Goal: Task Accomplishment & Management: Use online tool/utility

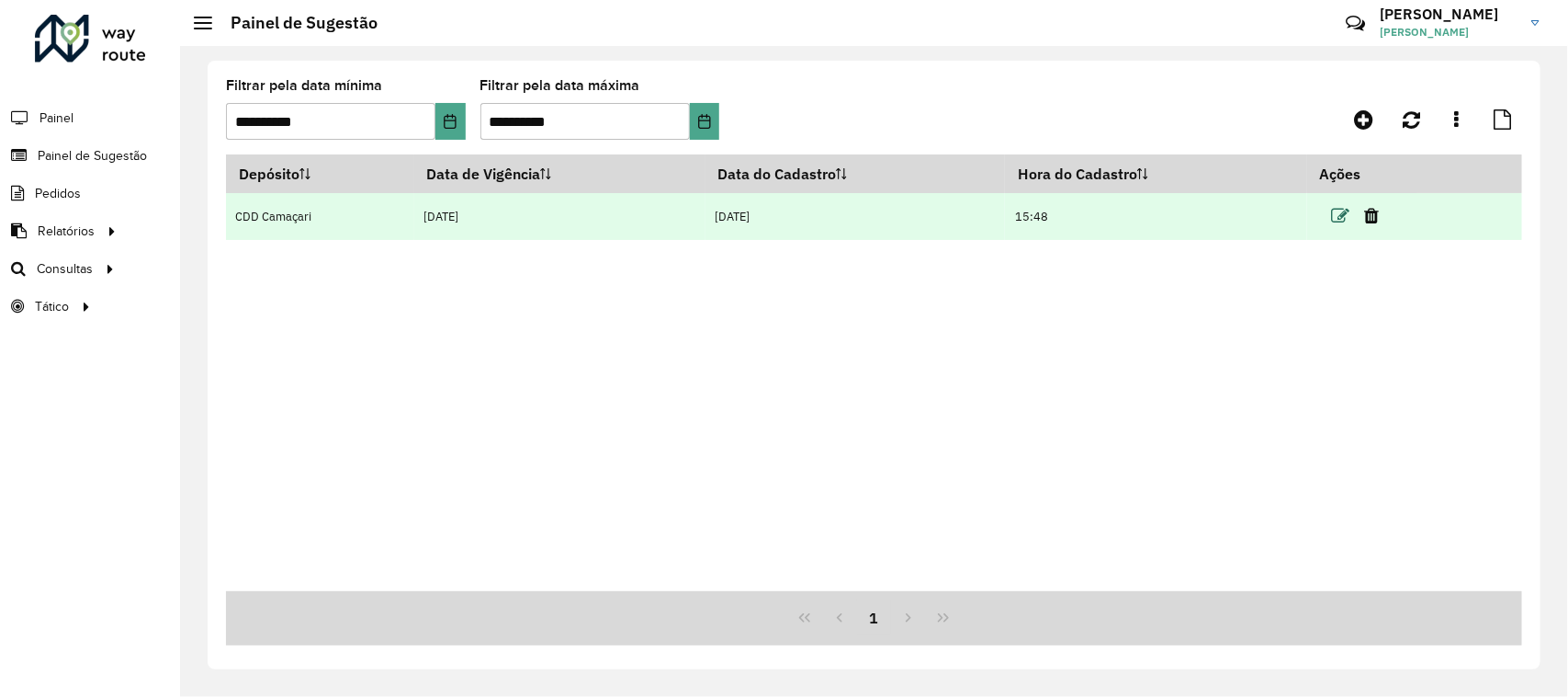
click at [1336, 213] on icon at bounding box center [1339, 215] width 18 height 18
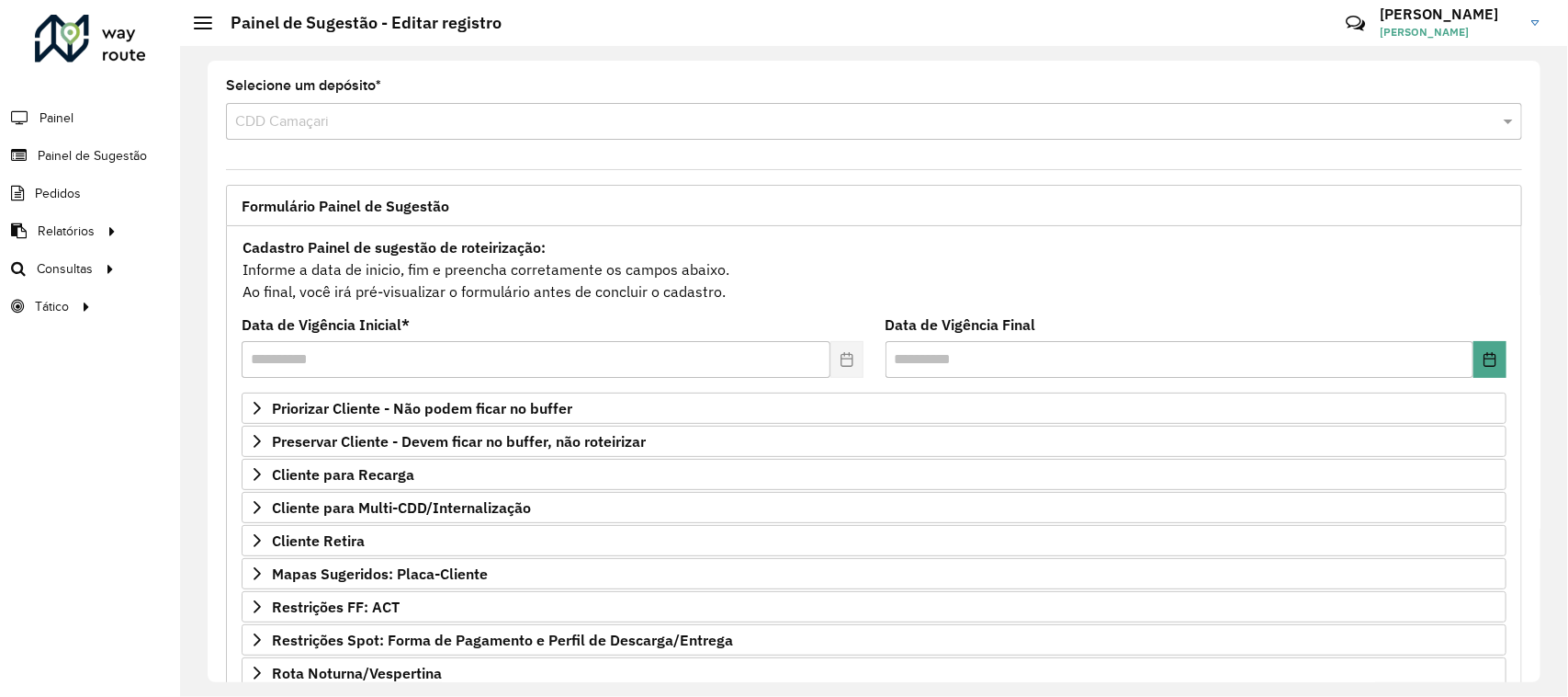
scroll to position [115, 0]
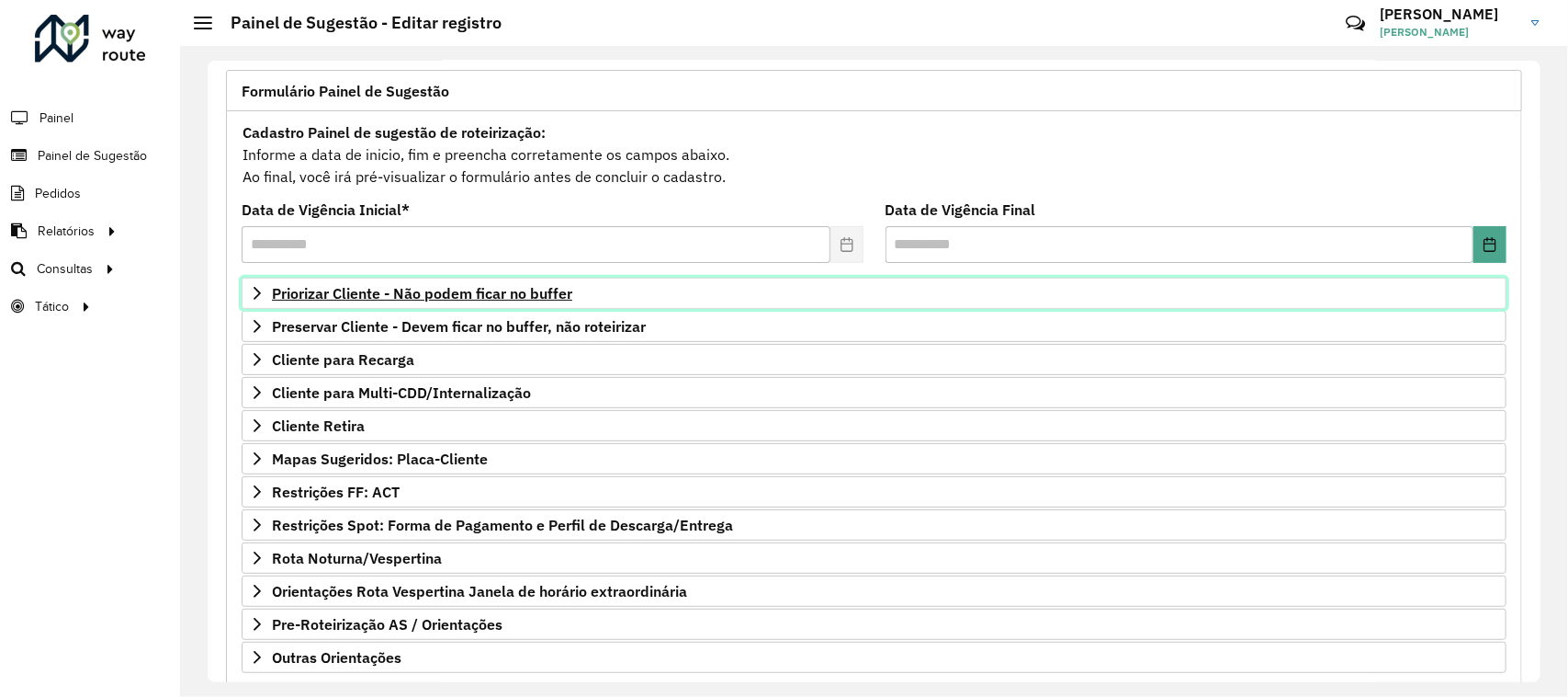
click at [522, 304] on link "Priorizar Cliente - Não podem ficar no buffer" at bounding box center [873, 293] width 1265 height 31
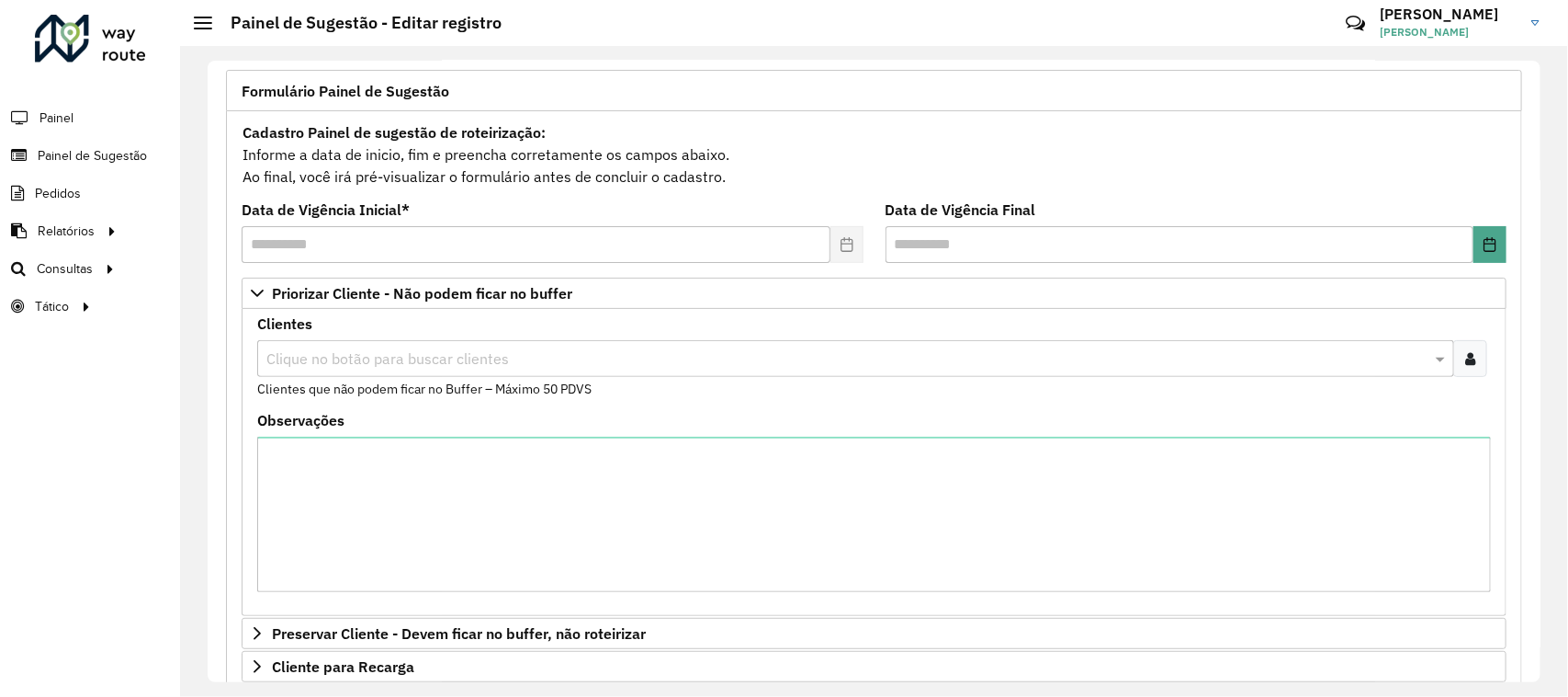
click at [1464, 357] on icon at bounding box center [1469, 358] width 10 height 14
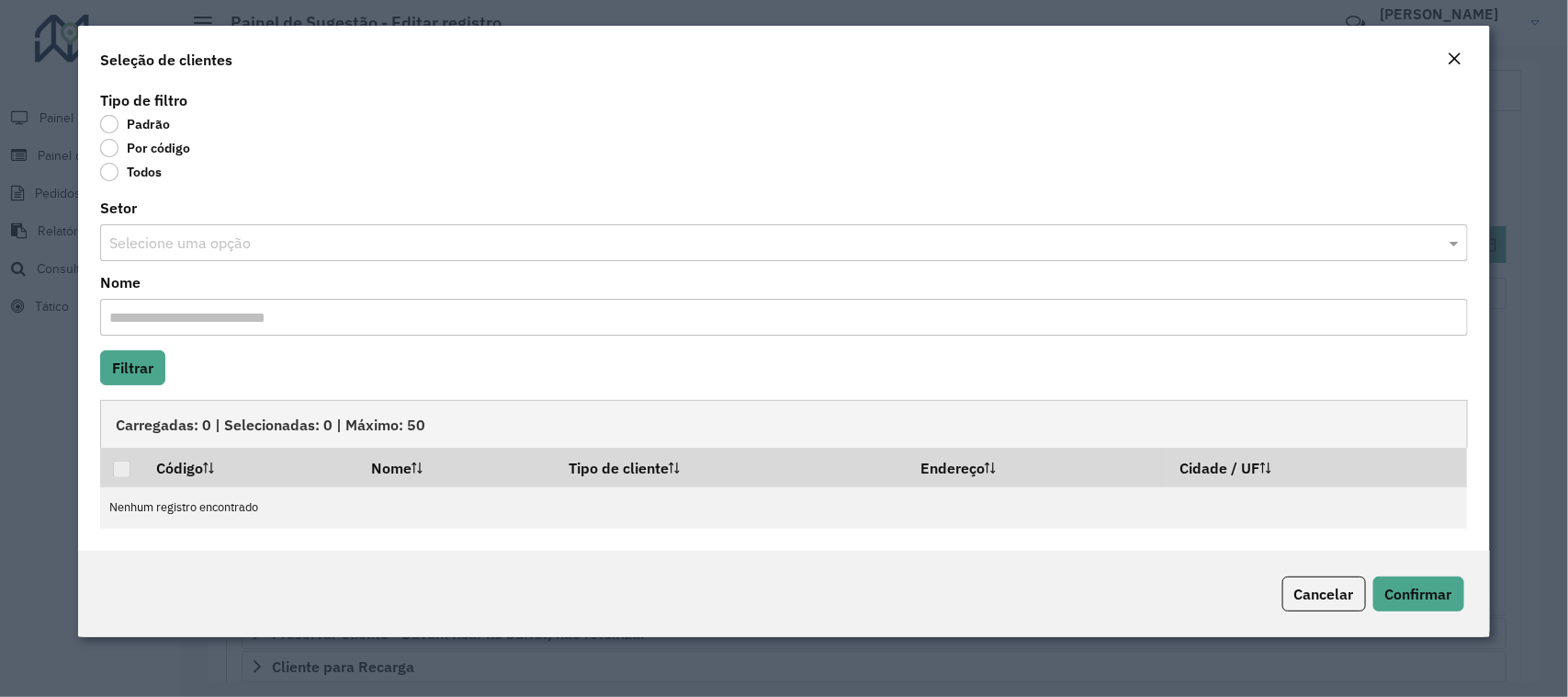
click at [112, 145] on label "Por código" at bounding box center [144, 147] width 90 height 18
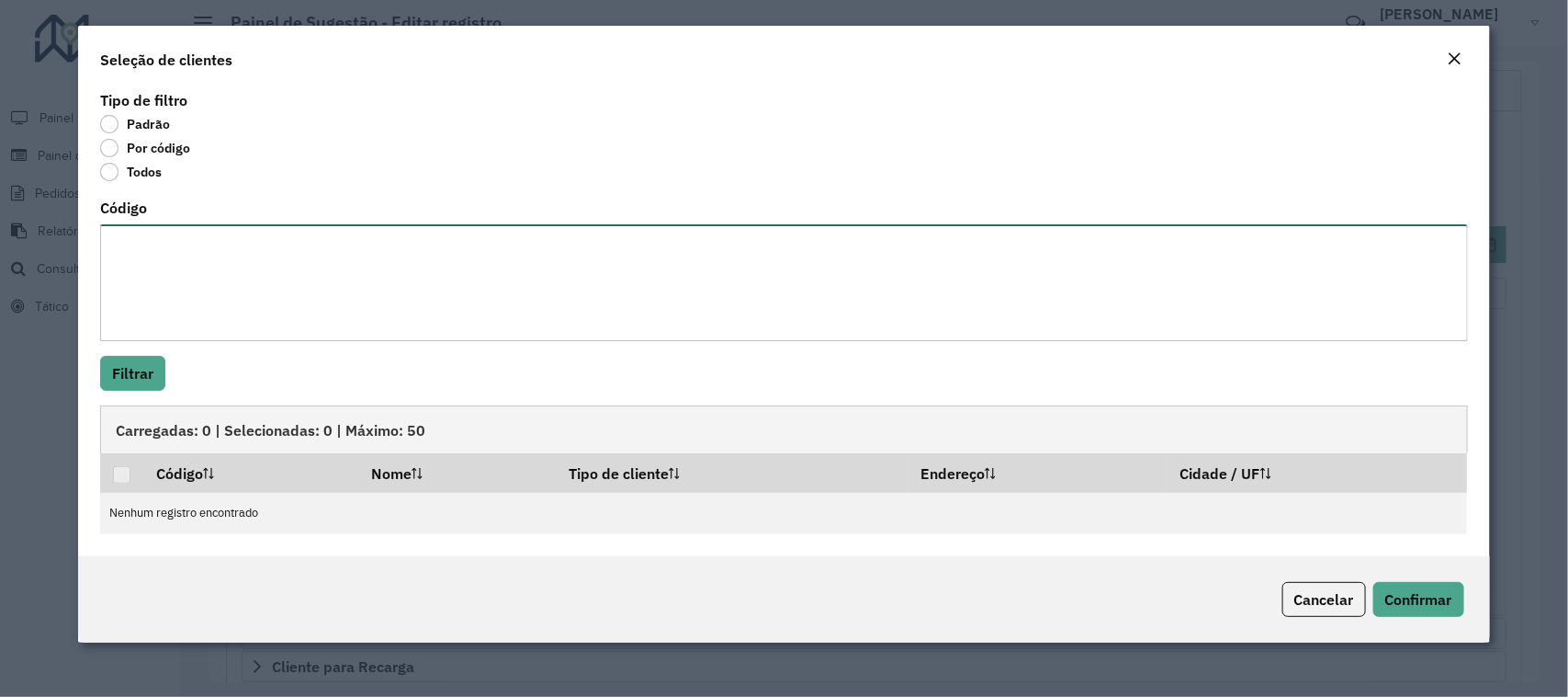
click at [182, 287] on textarea "Código" at bounding box center [783, 282] width 1367 height 117
paste textarea "******** ******** ******** ******** ******** ******** ******** ******** *******…"
type textarea "******** ******** ******** ******** ******** ******** ******** ******** *******…"
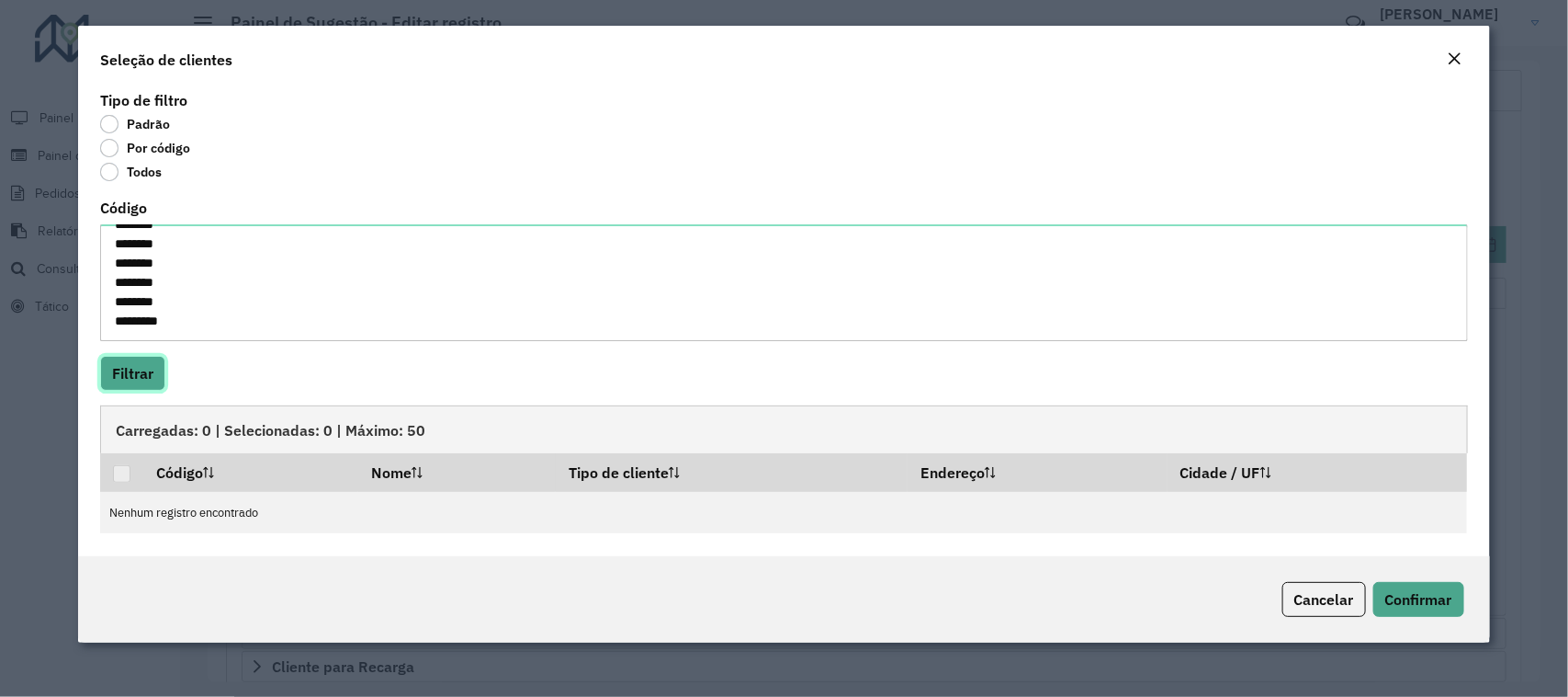
click at [144, 379] on button "Filtrar" at bounding box center [132, 373] width 66 height 35
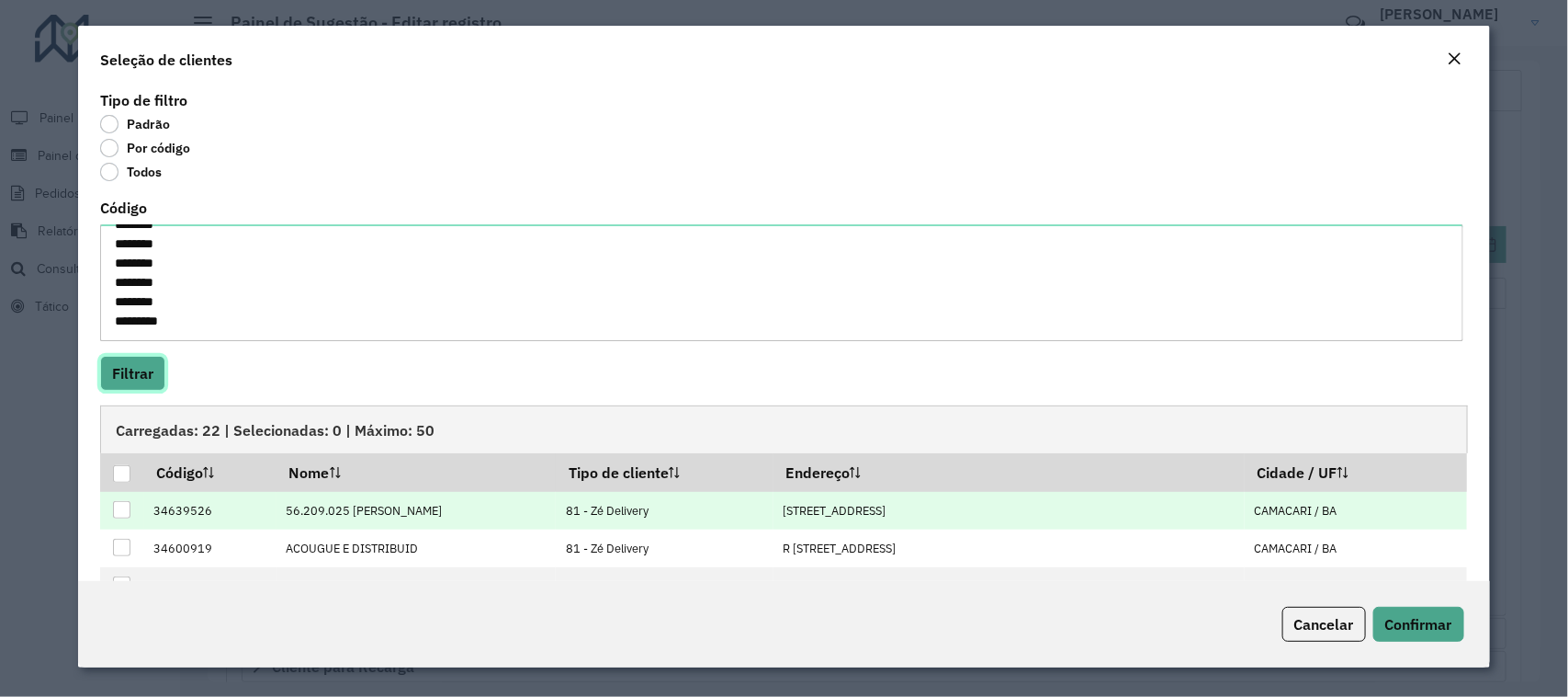
scroll to position [115, 0]
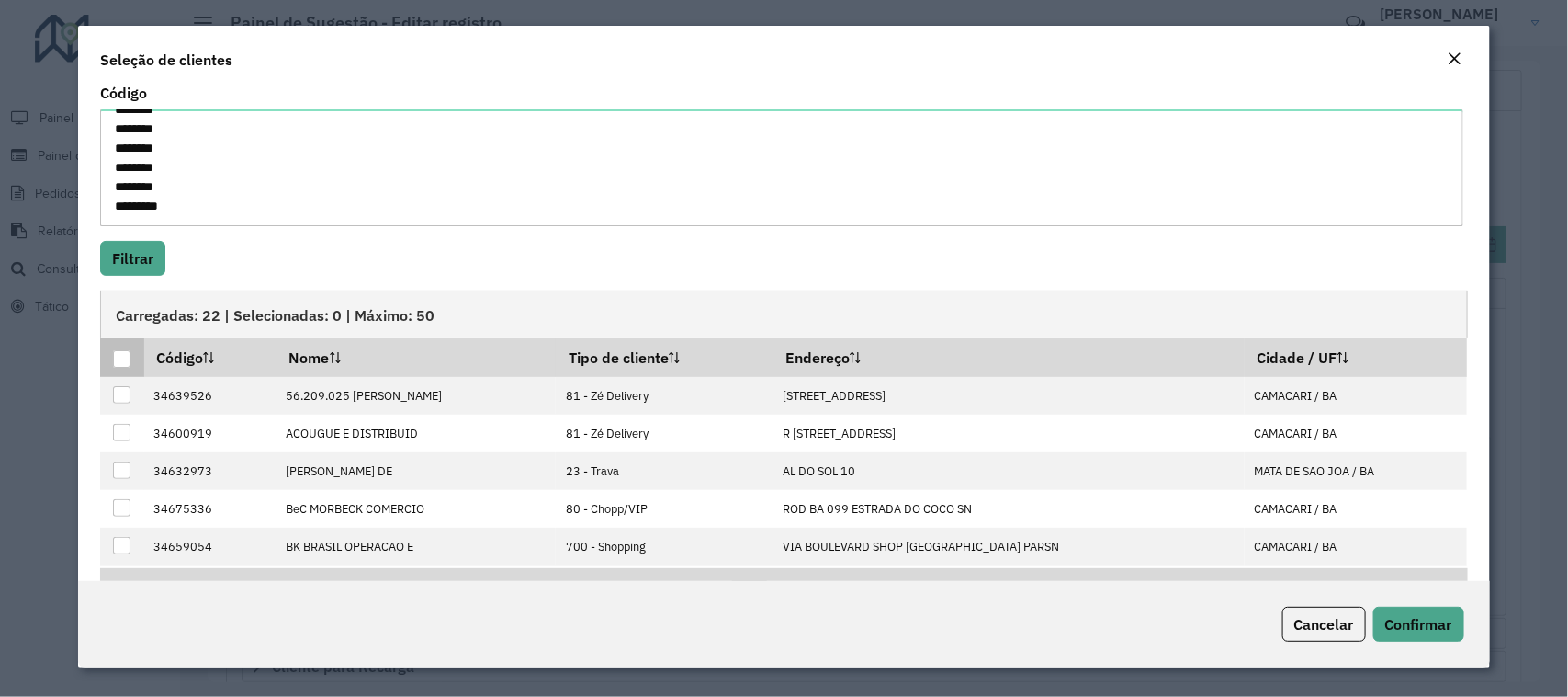
click at [124, 365] on div at bounding box center [122, 358] width 17 height 17
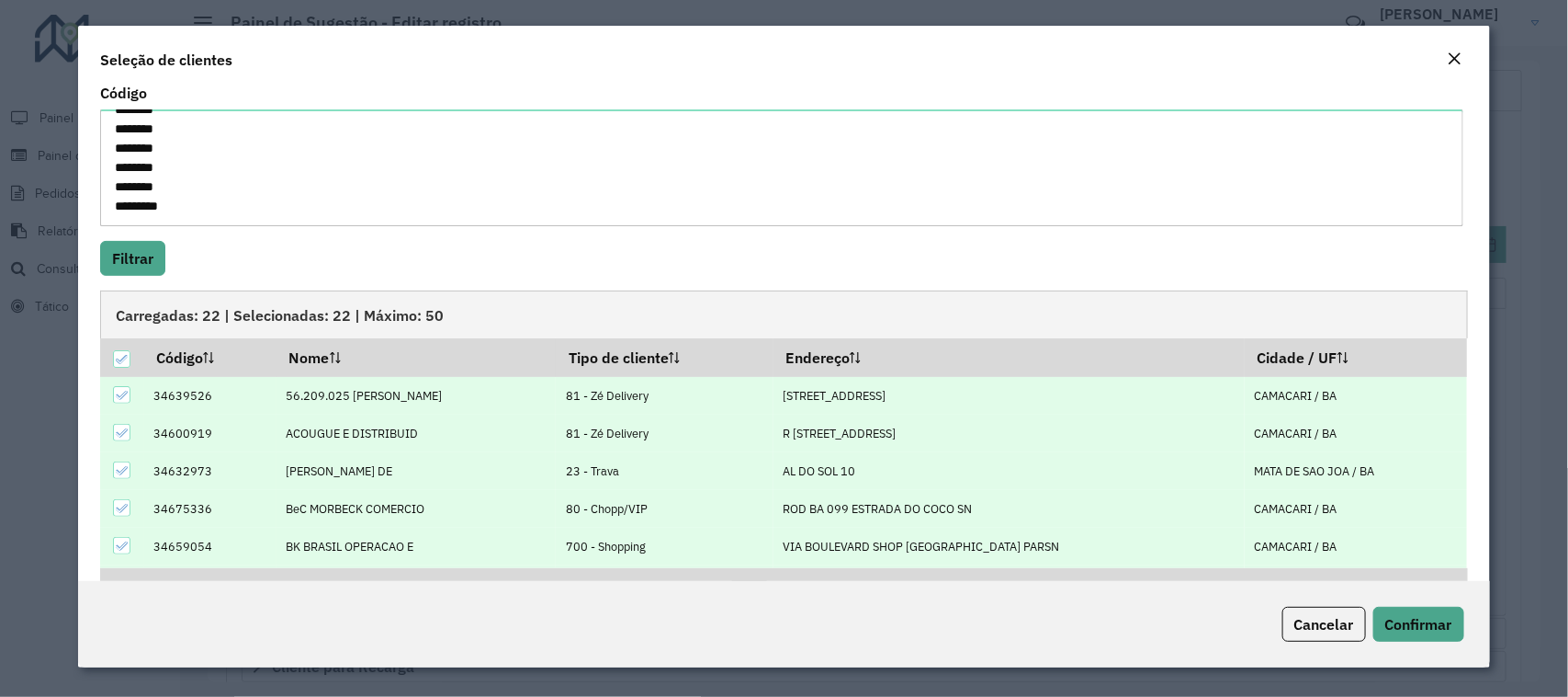
scroll to position [188, 0]
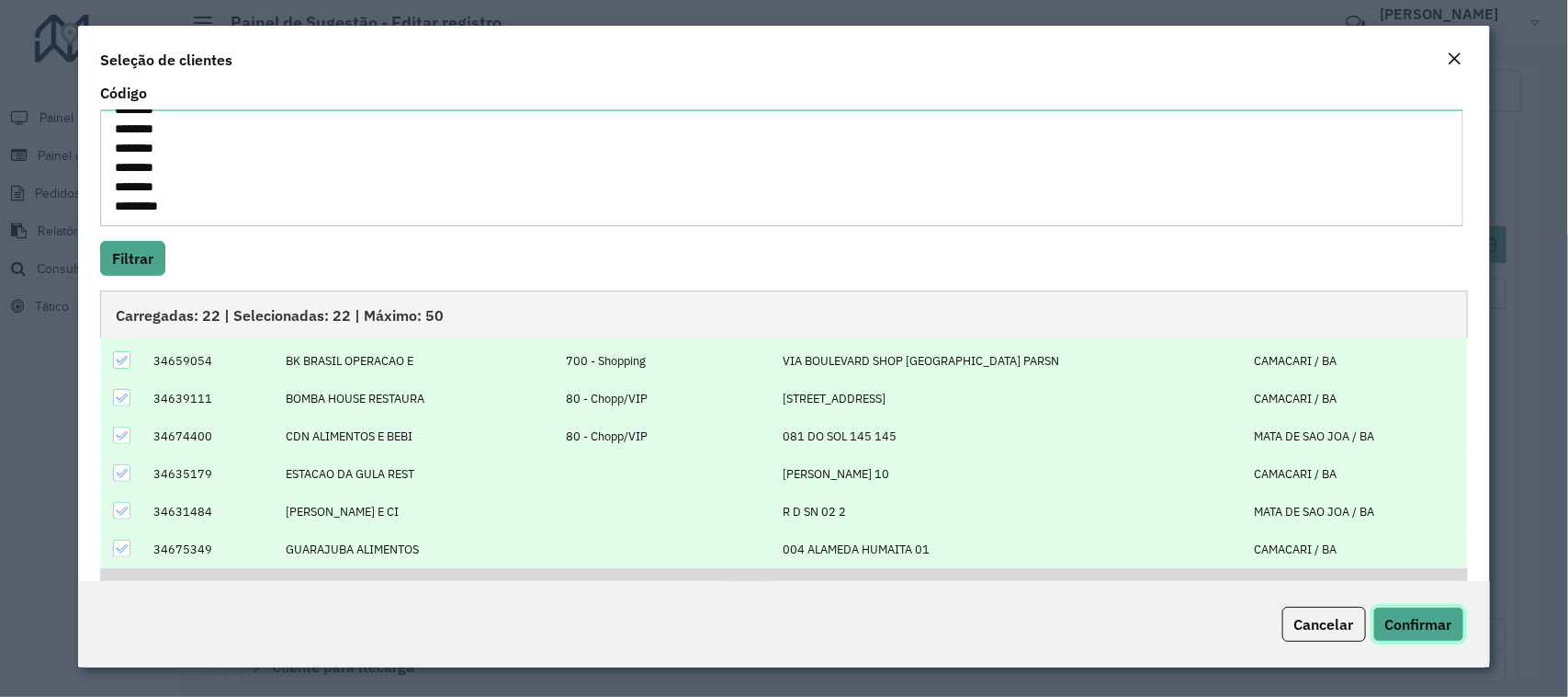
click at [1385, 627] on span "Confirmar" at bounding box center [1418, 624] width 67 height 18
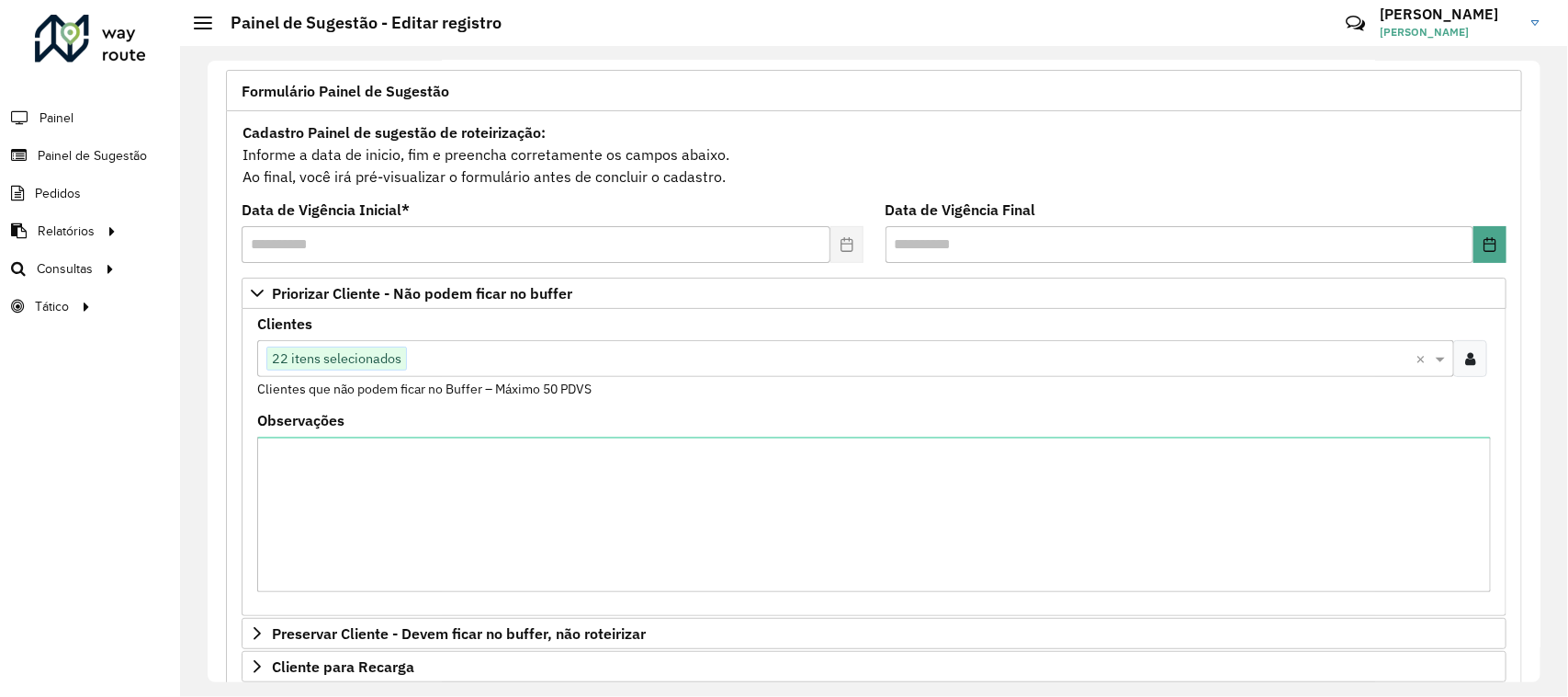
scroll to position [534, 0]
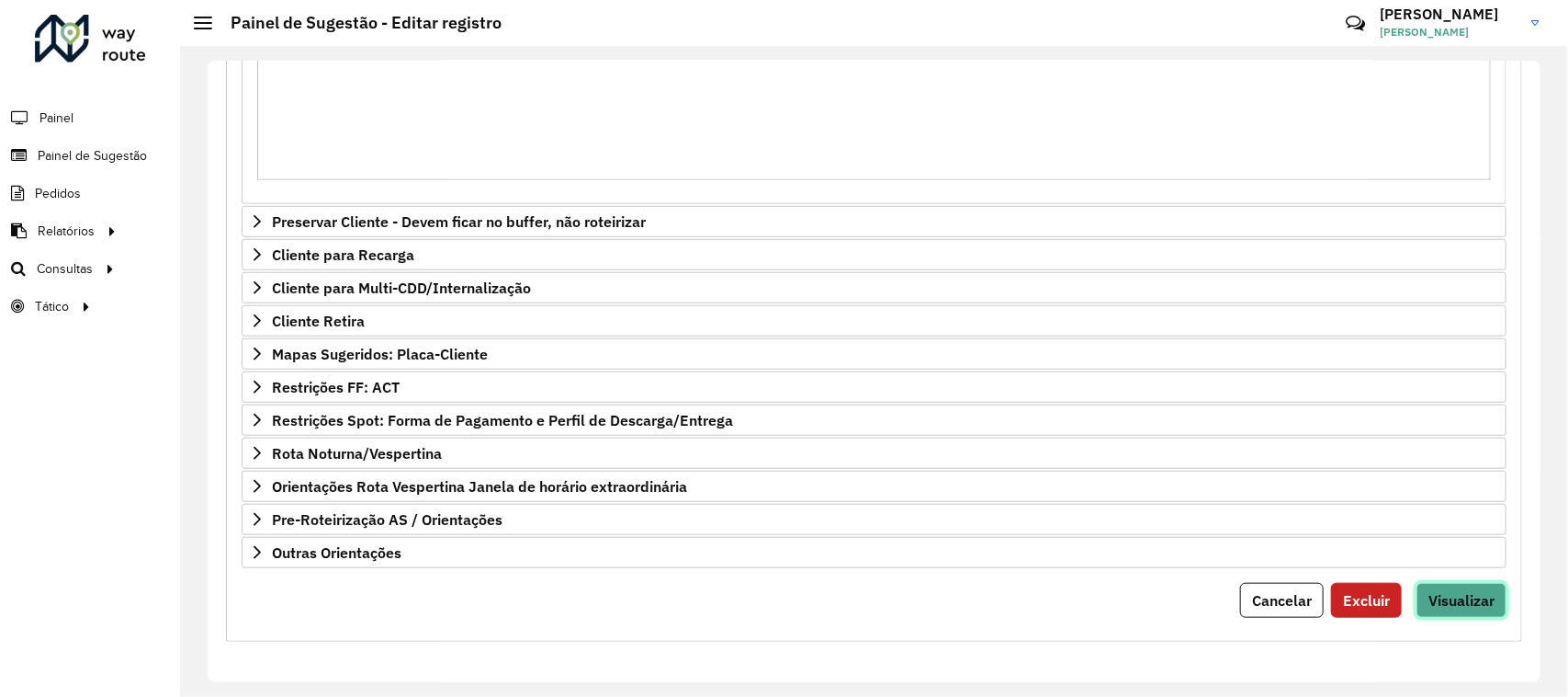
click at [1452, 611] on button "Visualizar" at bounding box center [1461, 600] width 90 height 35
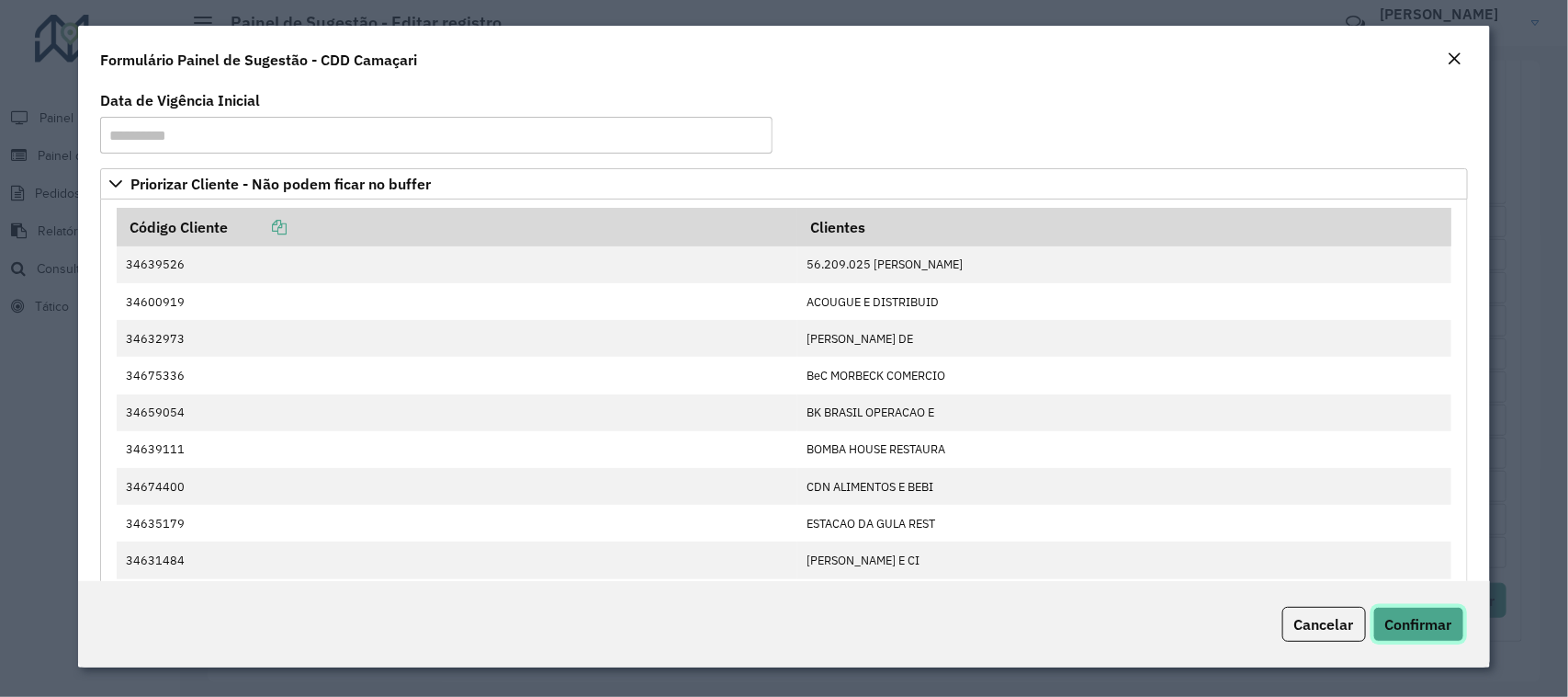
click at [1419, 622] on span "Confirmar" at bounding box center [1418, 624] width 67 height 18
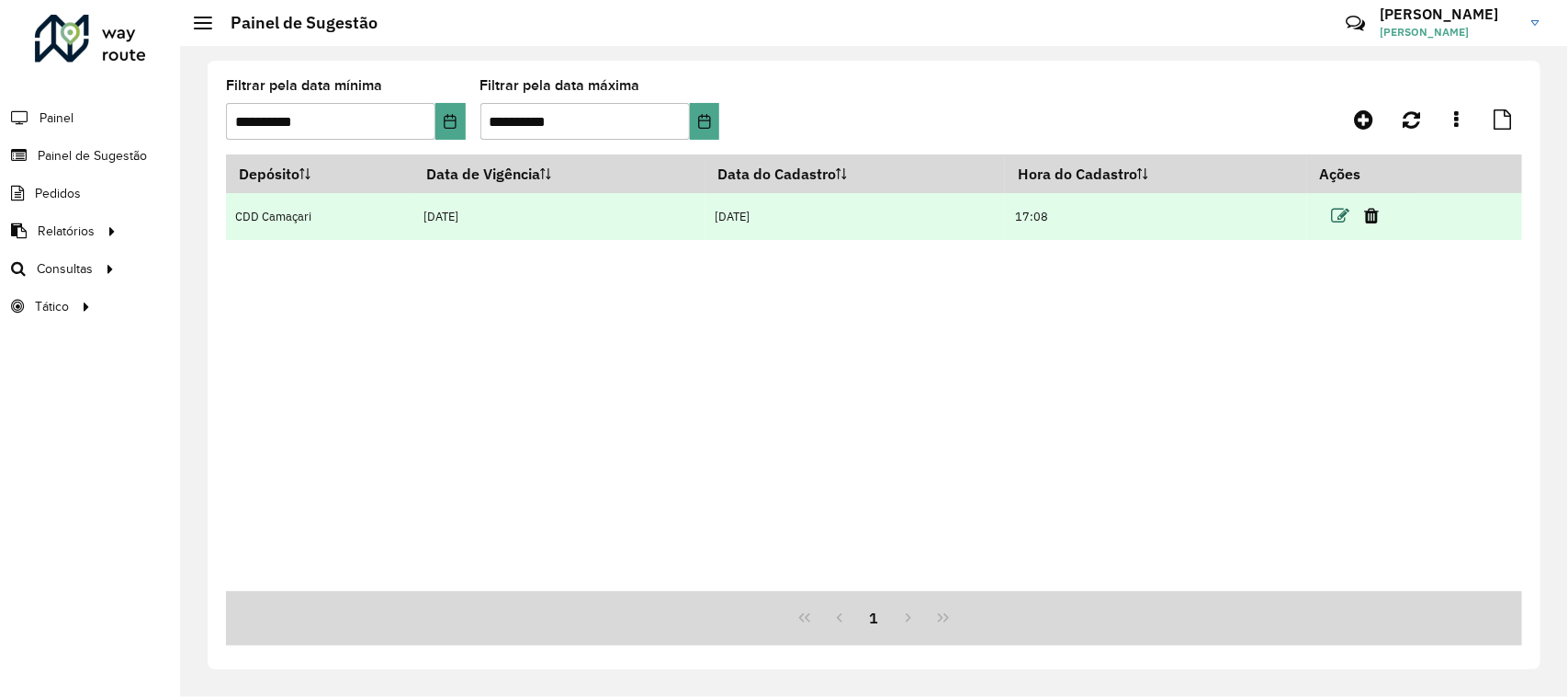
click at [1337, 213] on icon at bounding box center [1339, 215] width 18 height 18
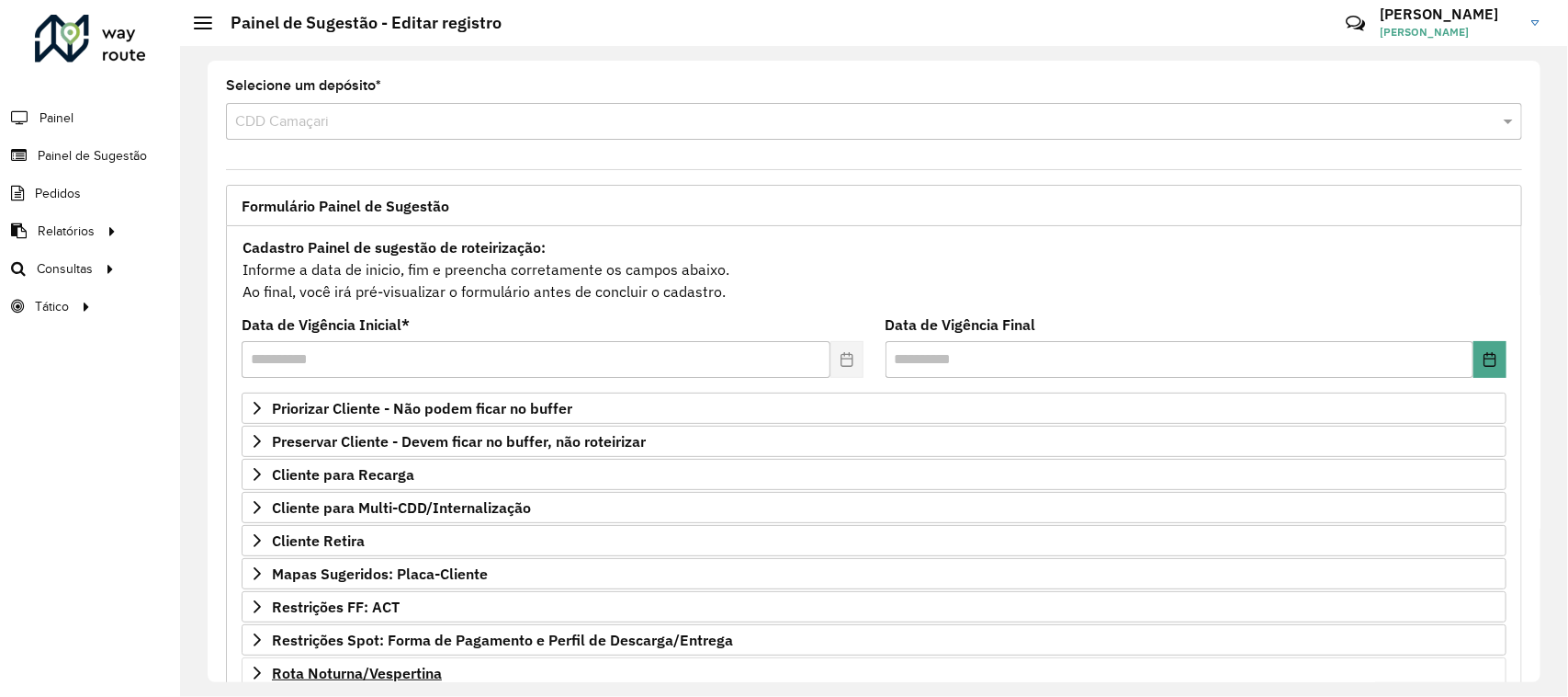
scroll to position [226, 0]
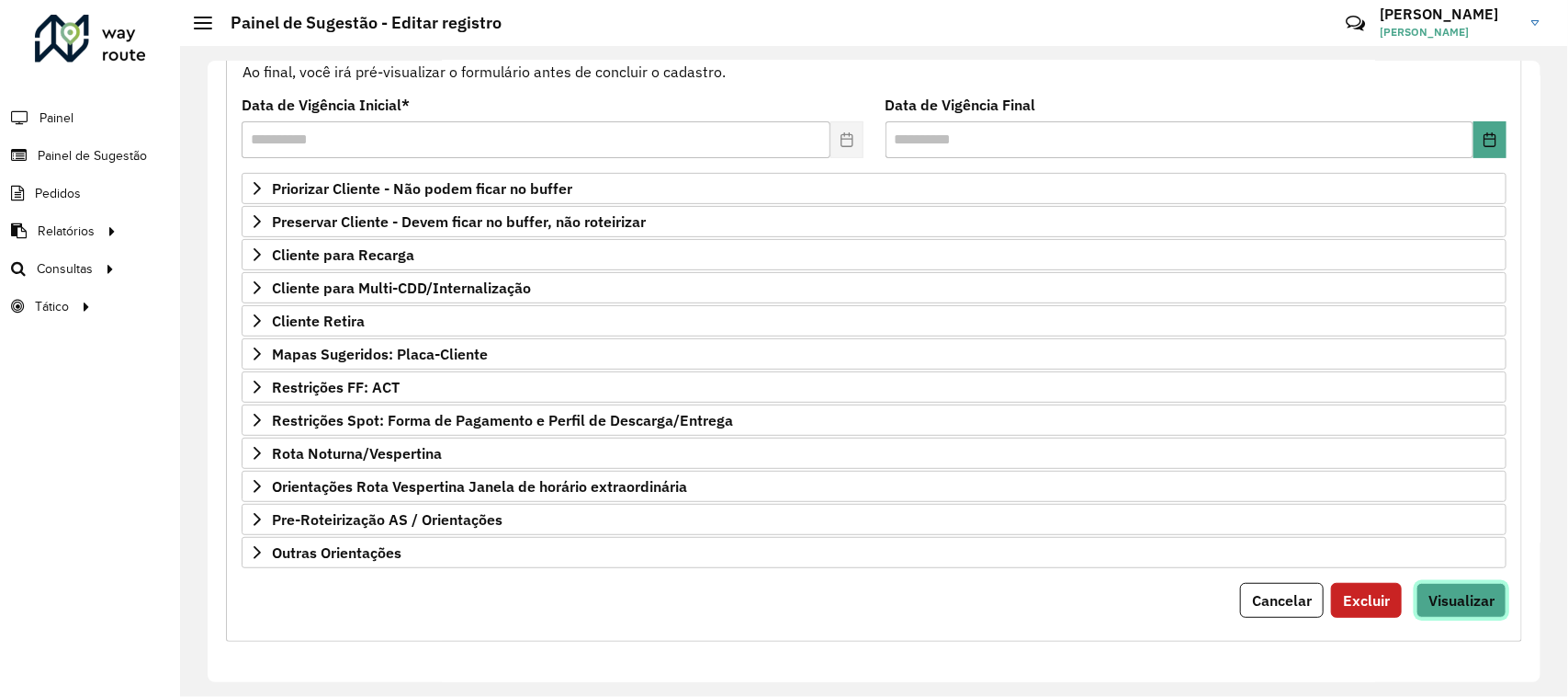
click at [1447, 587] on button "Visualizar" at bounding box center [1461, 600] width 90 height 35
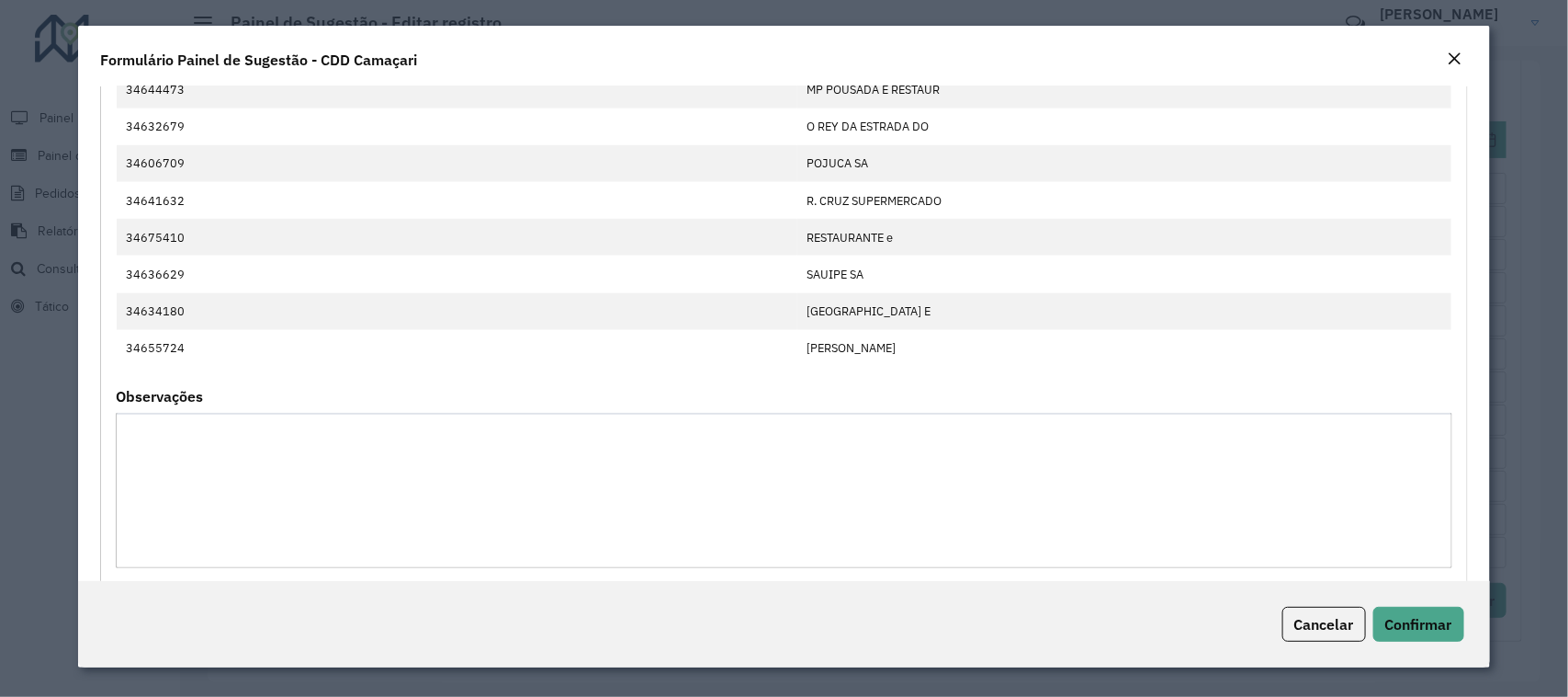
scroll to position [1036, 0]
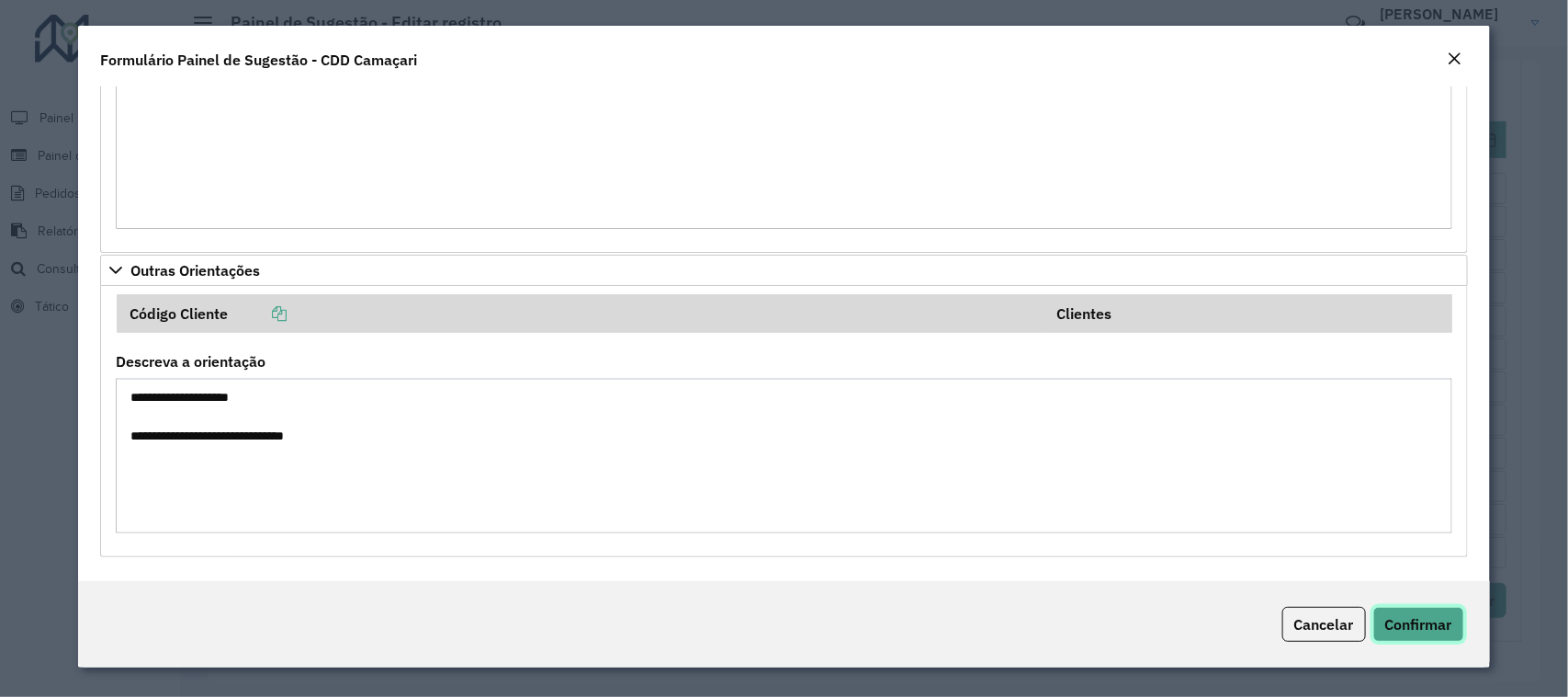
click at [1406, 629] on span "Confirmar" at bounding box center [1418, 624] width 67 height 18
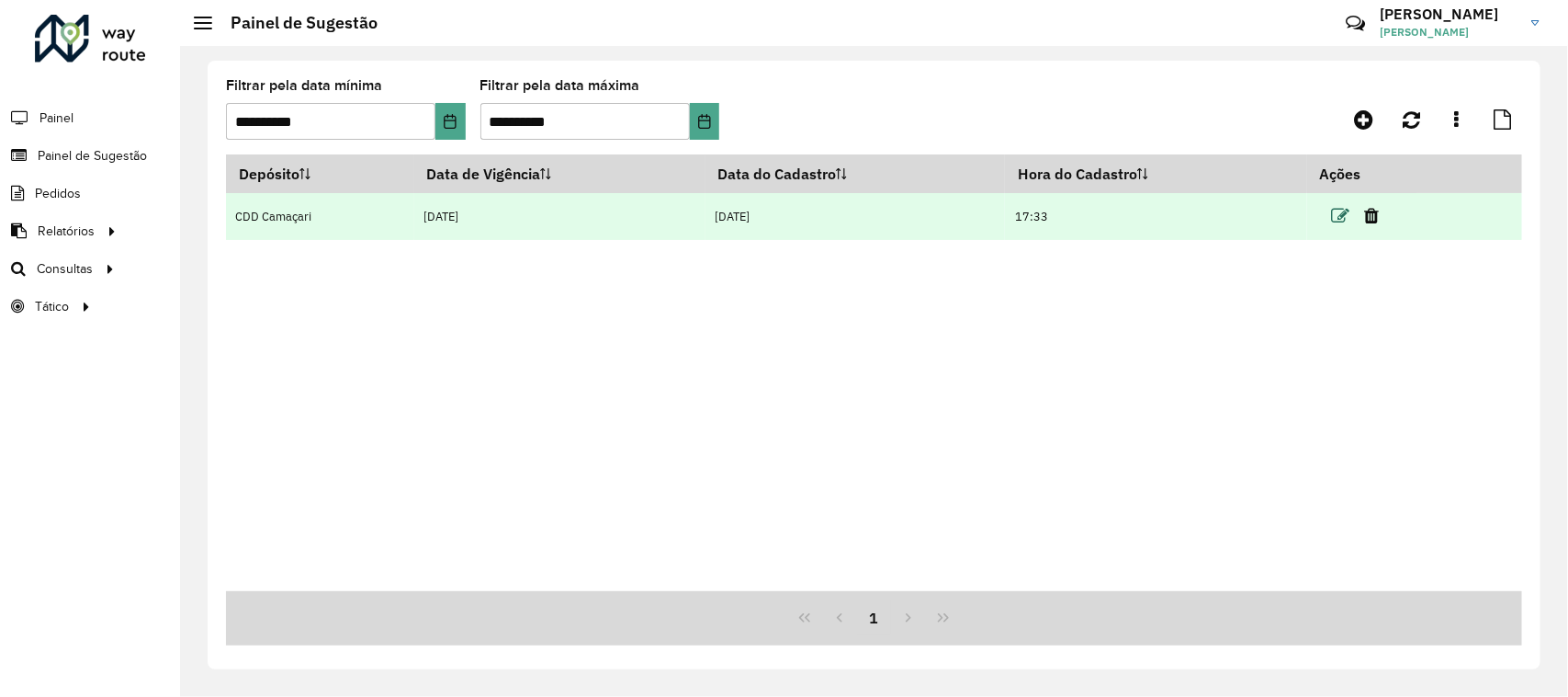
click at [1343, 217] on icon at bounding box center [1339, 215] width 18 height 18
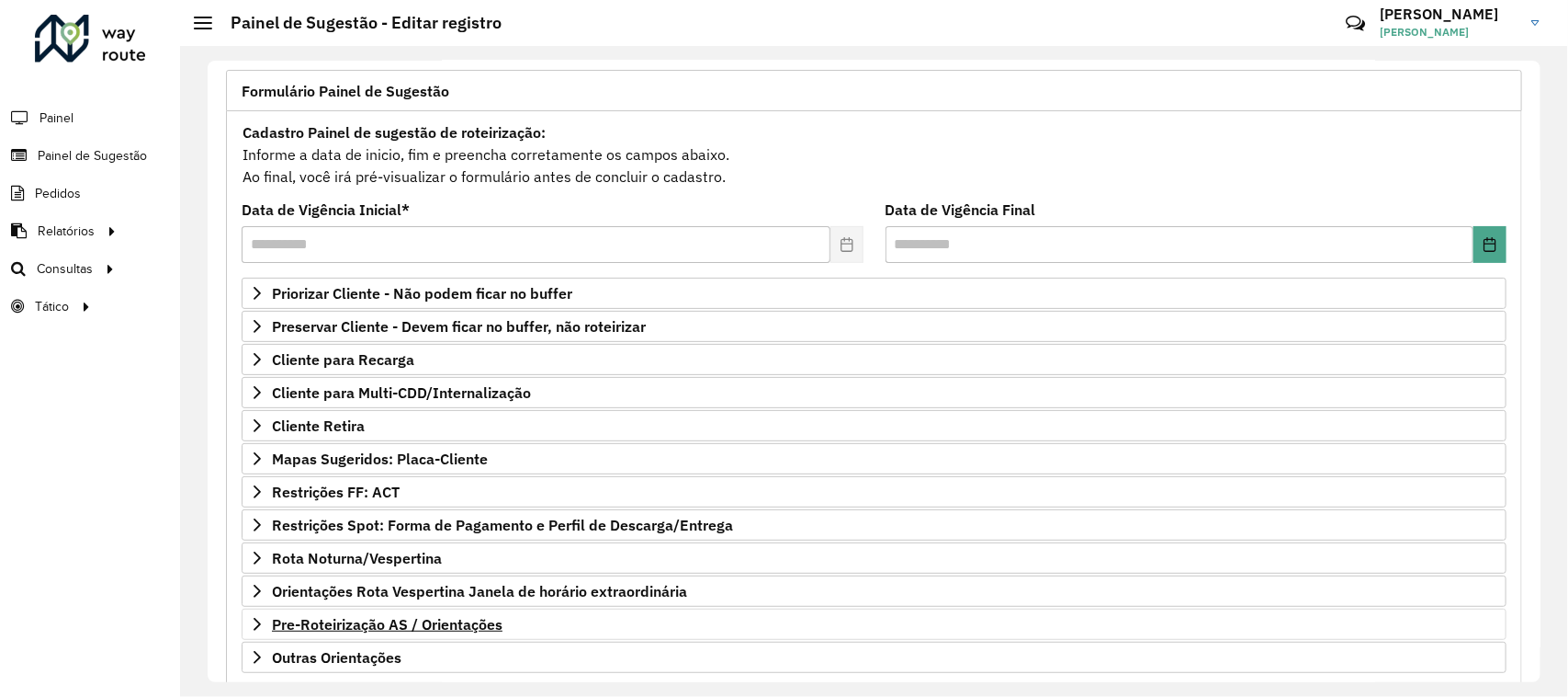
scroll to position [226, 0]
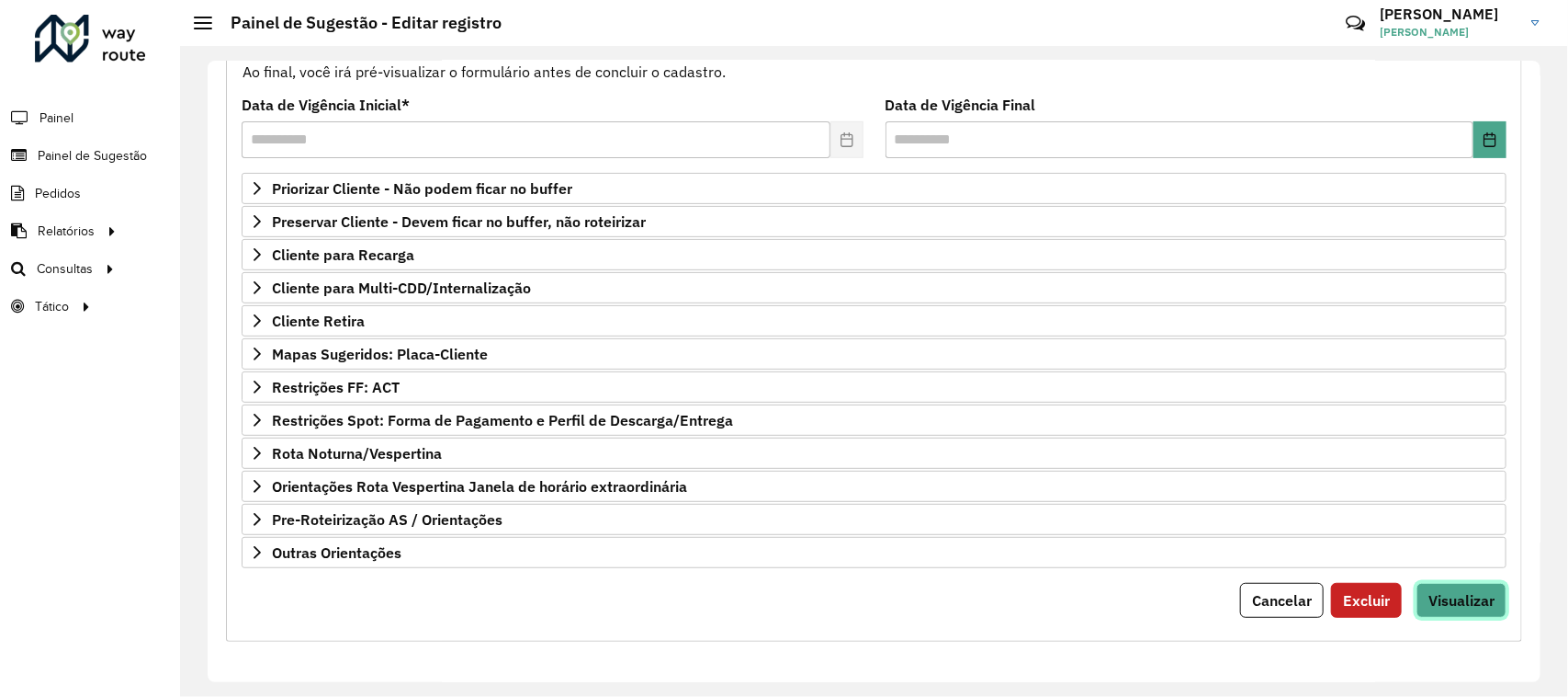
click at [1447, 599] on span "Visualizar" at bounding box center [1462, 599] width 67 height 18
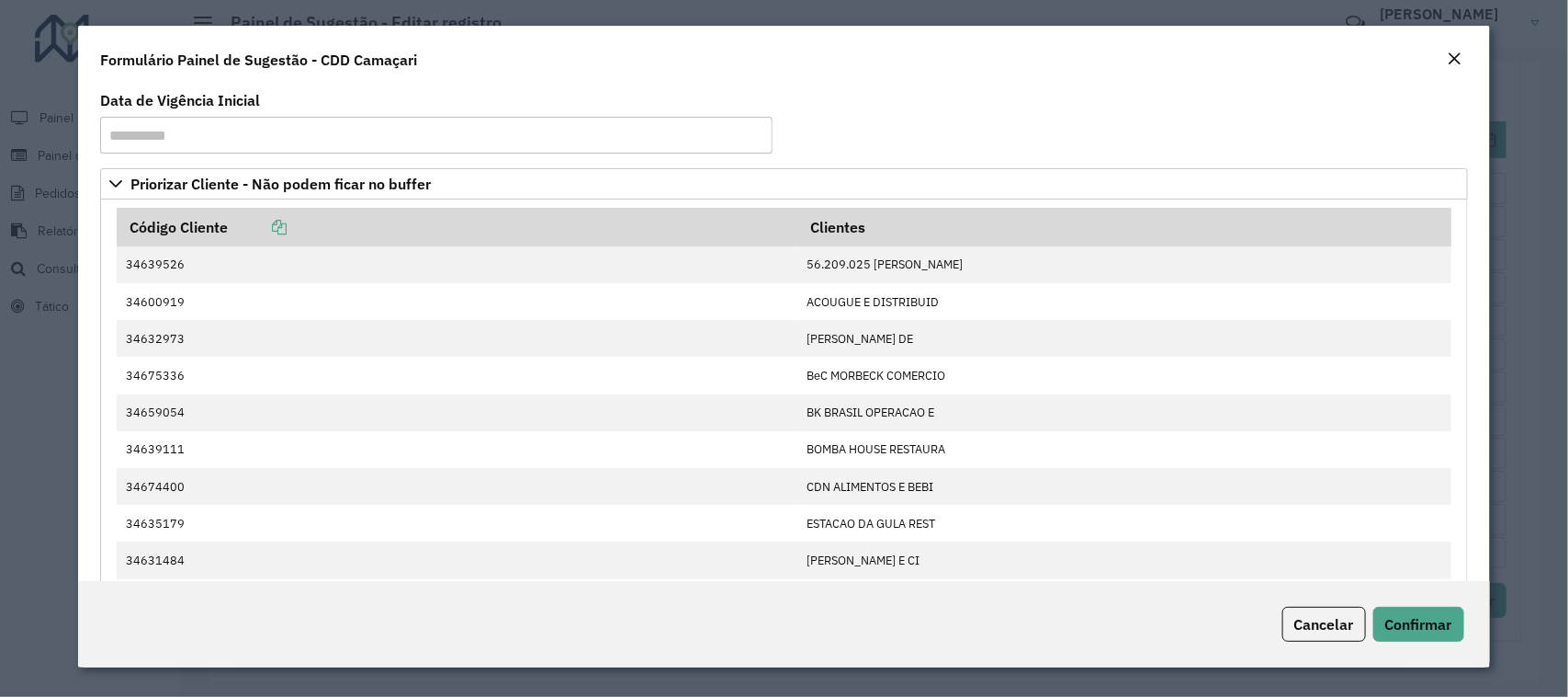
click at [1448, 55] on em "Close" at bounding box center [1454, 58] width 14 height 14
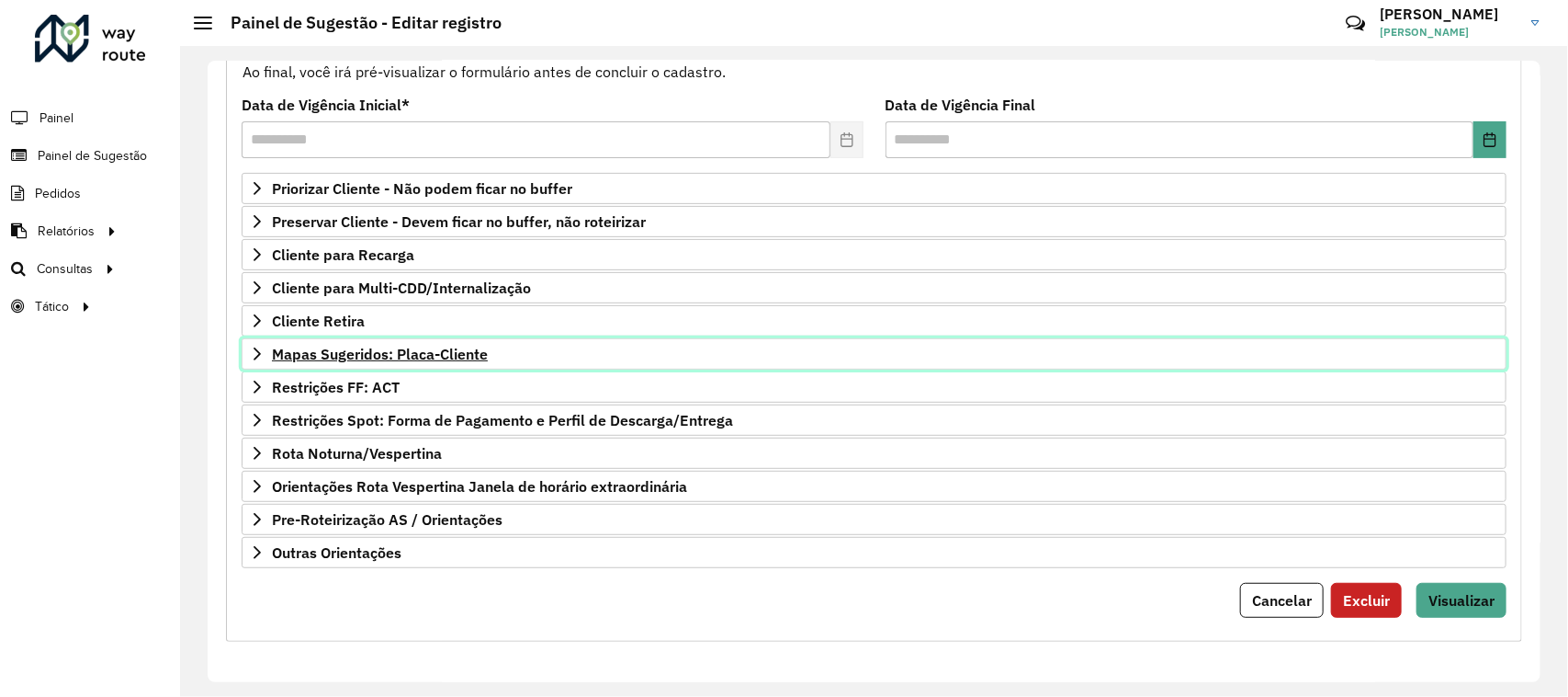
click at [425, 350] on span "Mapas Sugeridos: Placa-Cliente" at bounding box center [379, 353] width 216 height 14
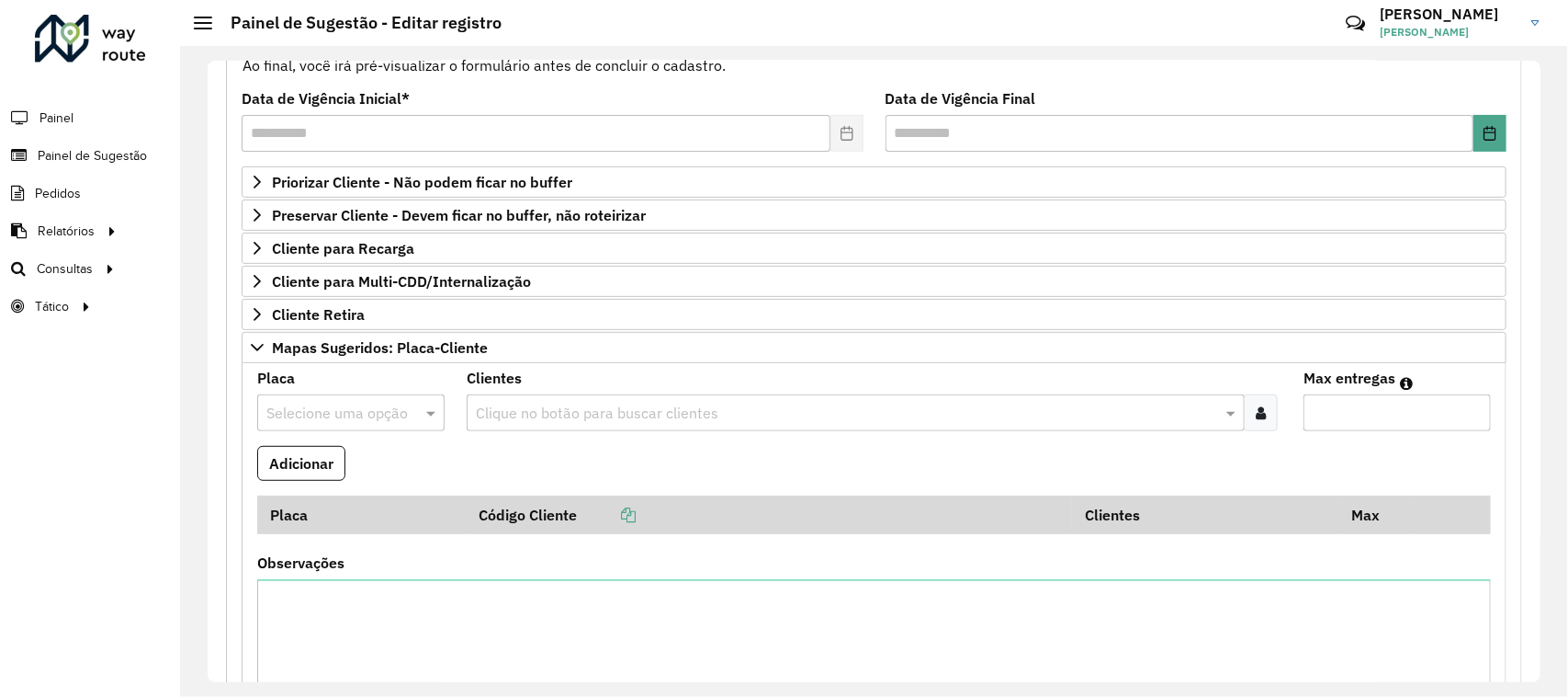
click at [335, 415] on input "text" at bounding box center [332, 413] width 132 height 22
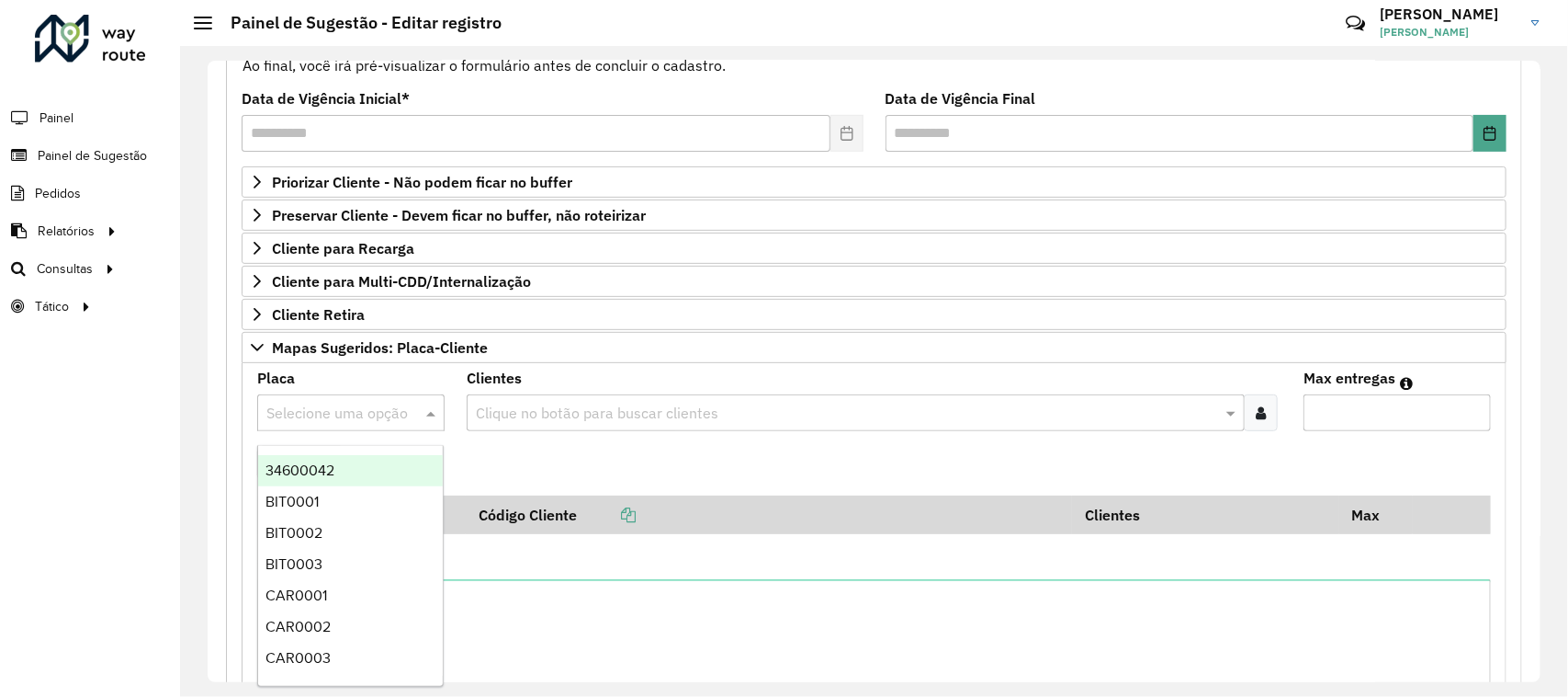
paste input "*******"
type input "*******"
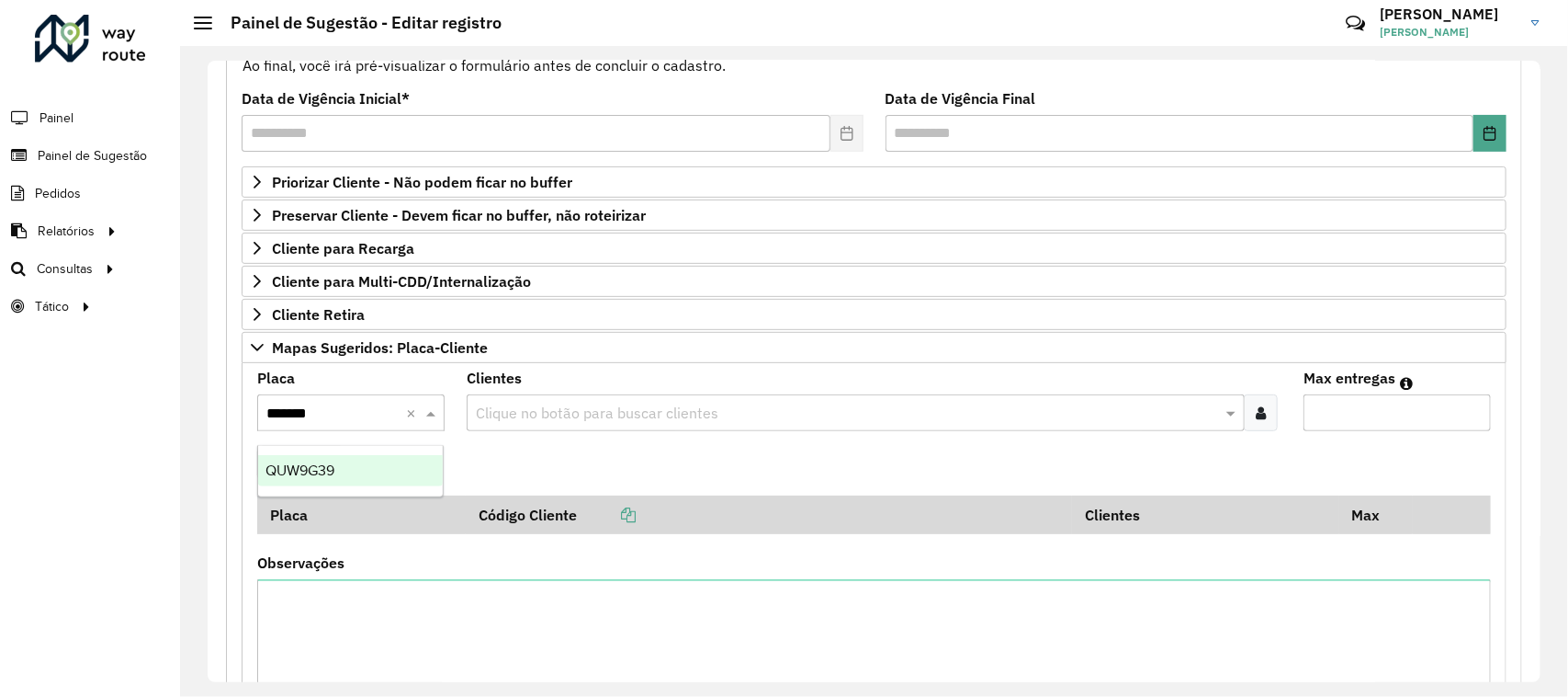
click at [347, 472] on div "QUW9G39" at bounding box center [351, 470] width 184 height 31
click at [708, 410] on input "text" at bounding box center [847, 413] width 751 height 22
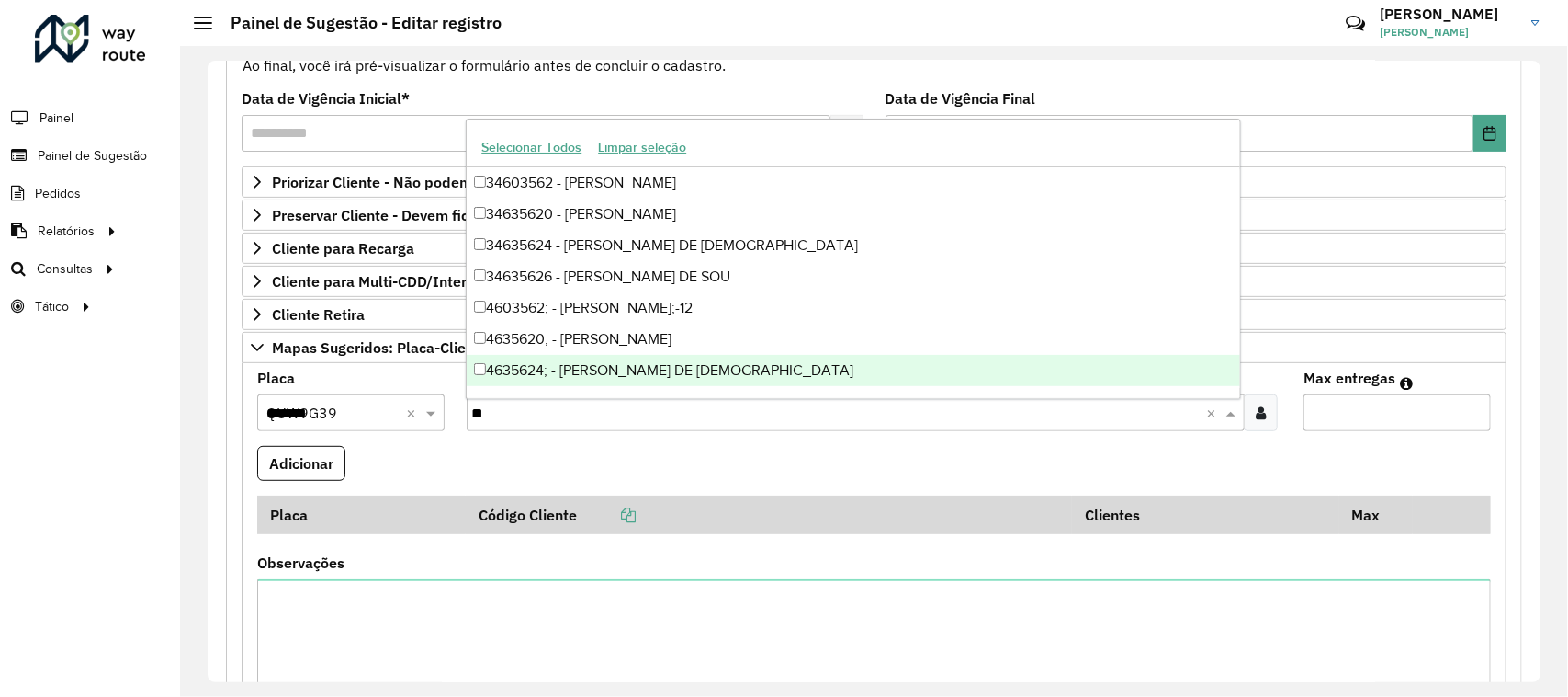
type input "*"
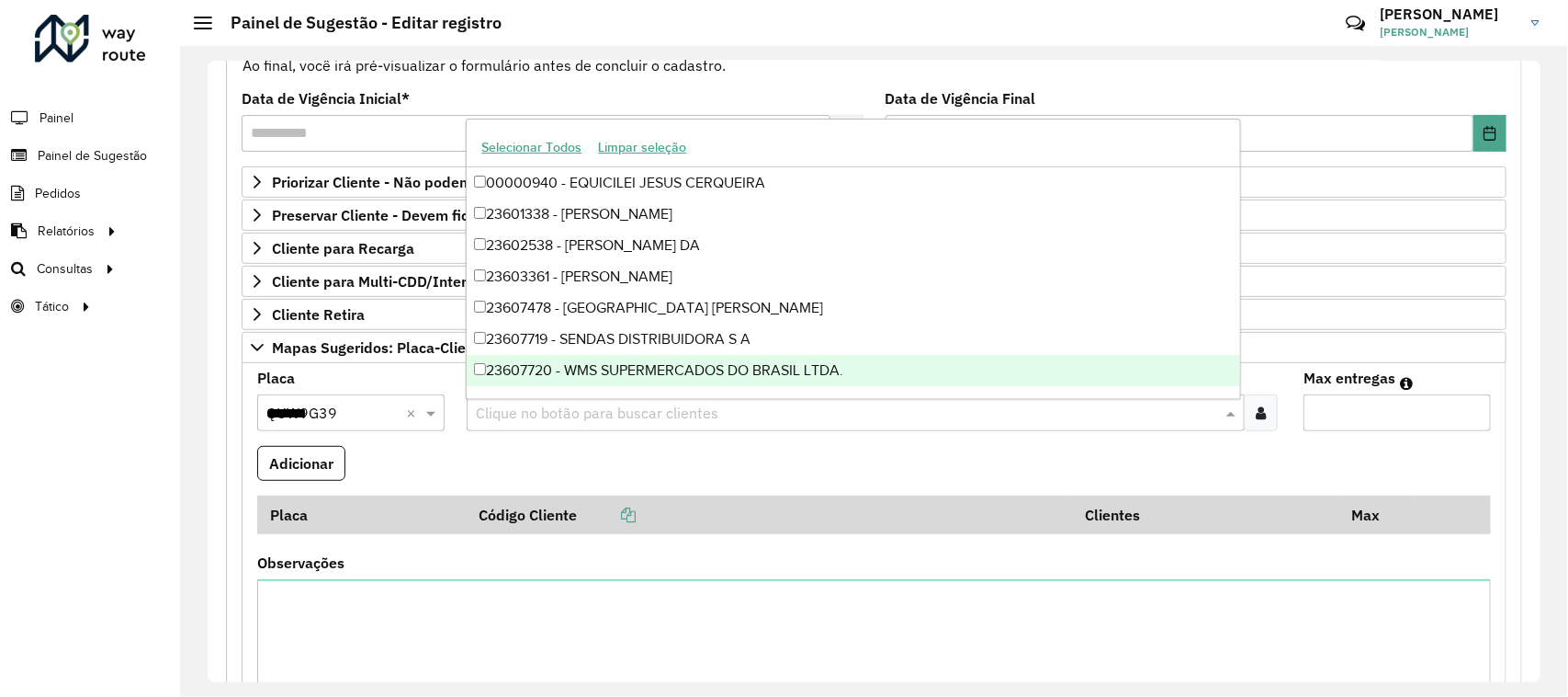
paste input "*****"
type input "*****"
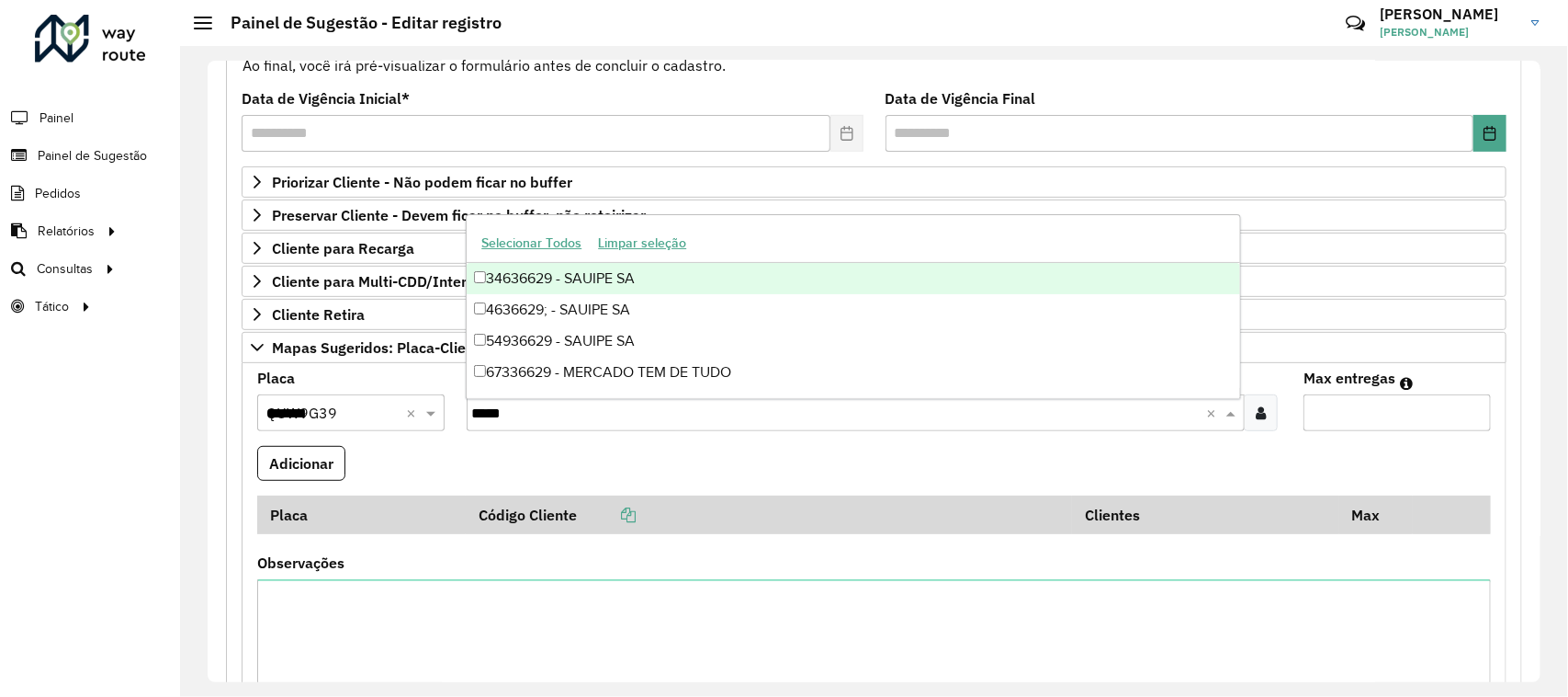
click at [522, 281] on div "34636629 - SAUIPE SA" at bounding box center [853, 278] width 774 height 31
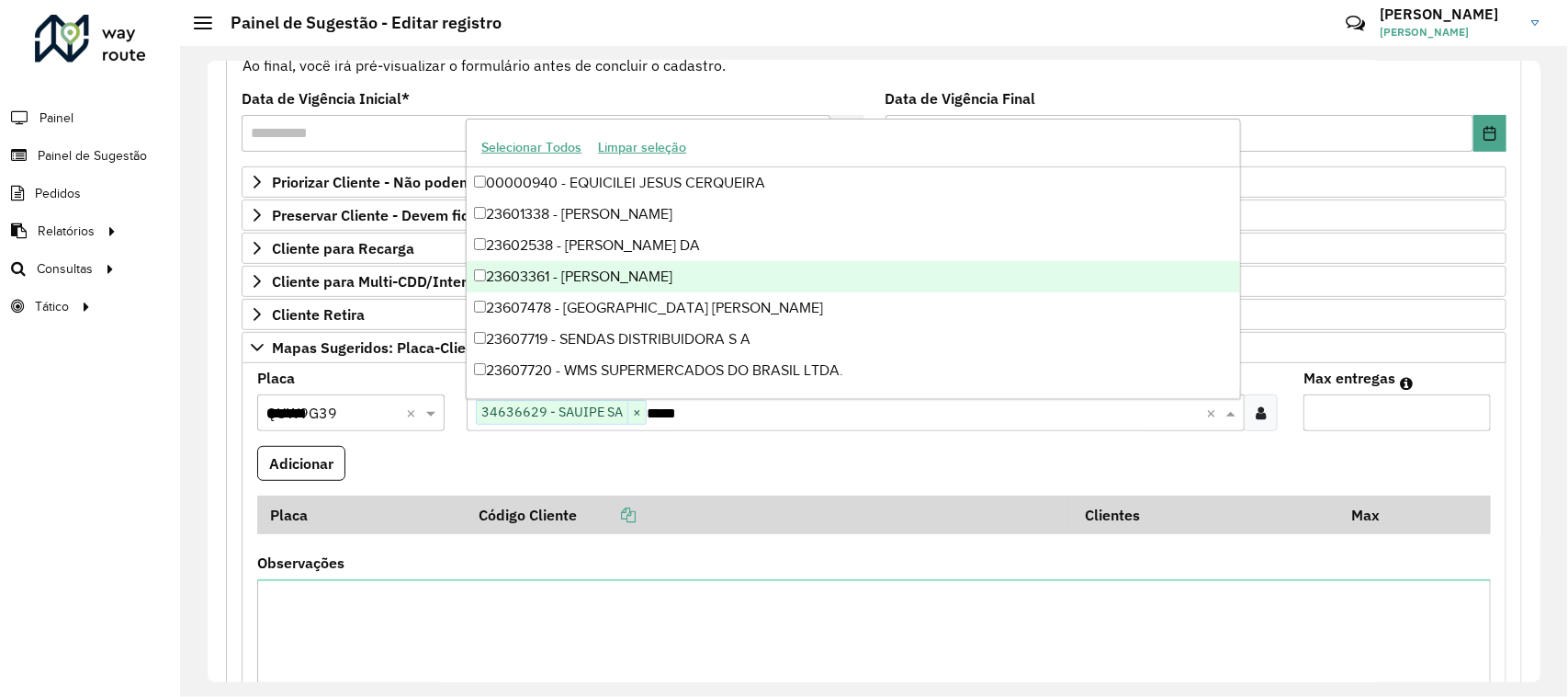
click at [1336, 421] on input "Max entregas" at bounding box center [1396, 413] width 187 height 37
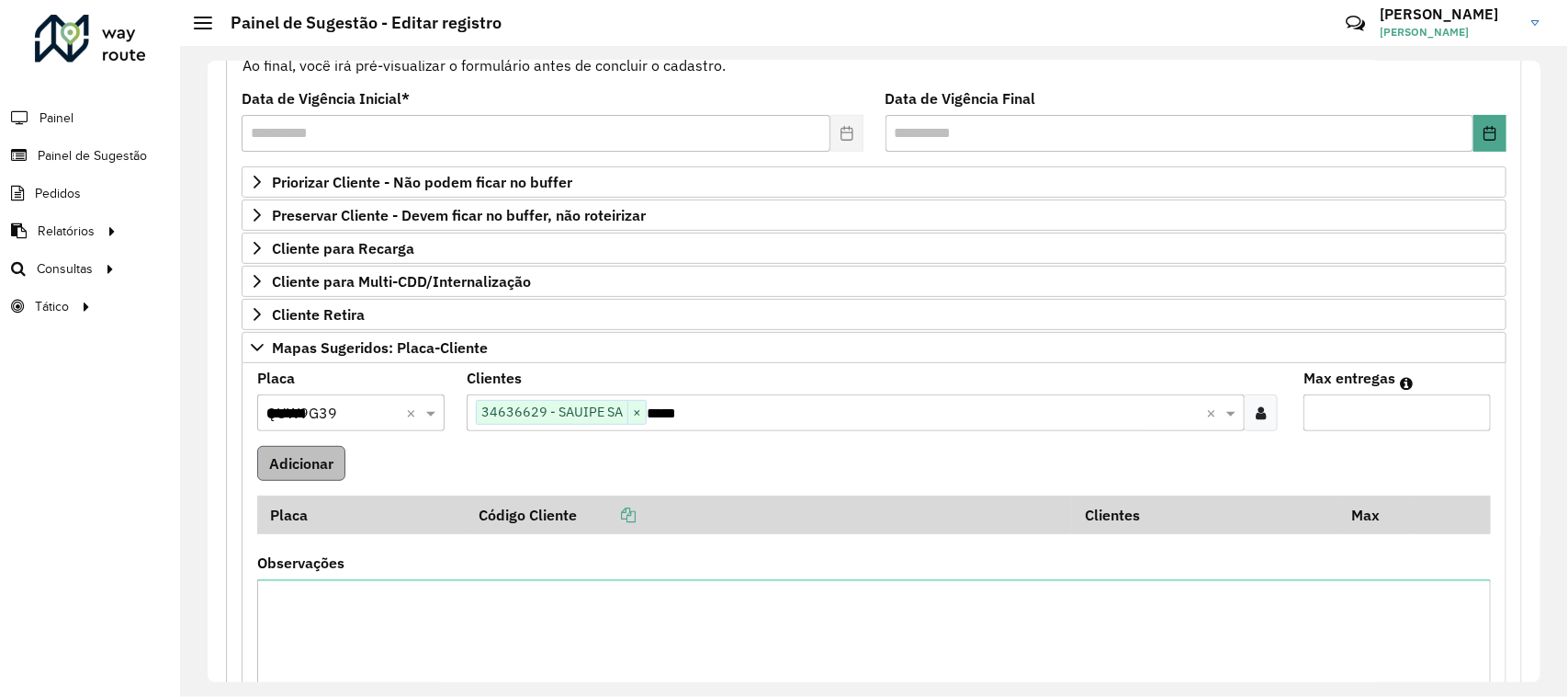
type input "*"
click at [304, 470] on button "Adicionar" at bounding box center [301, 463] width 88 height 35
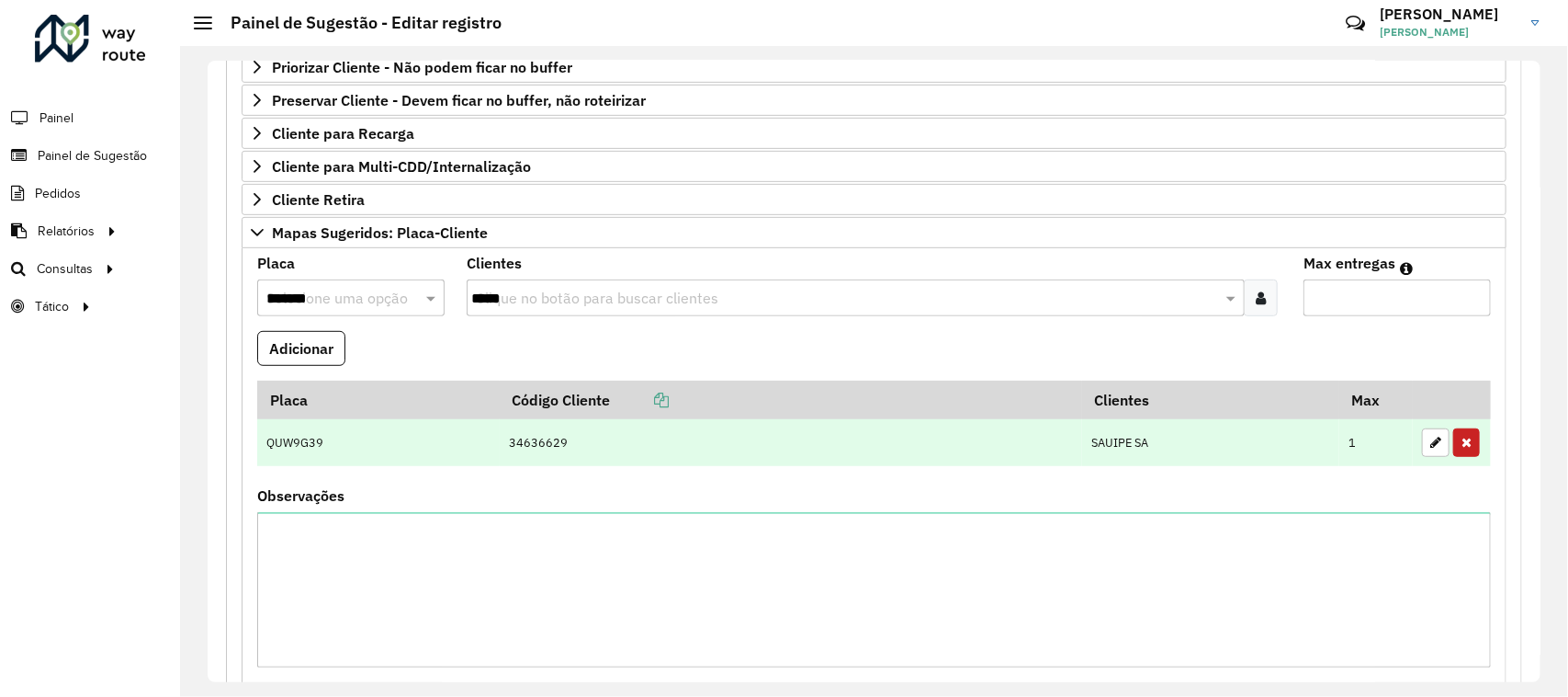
scroll to position [455, 0]
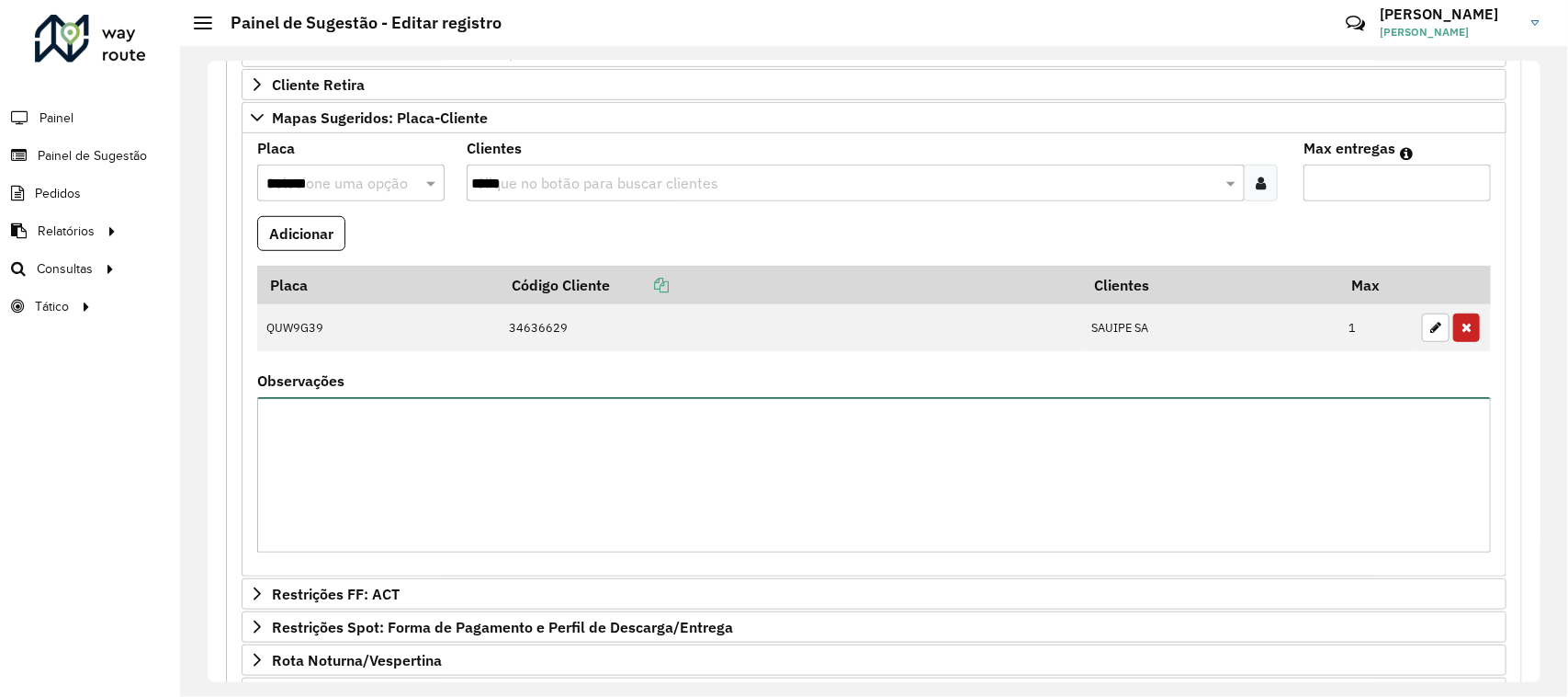
click at [796, 506] on textarea "Observações" at bounding box center [874, 474] width 1233 height 155
click at [311, 464] on textarea "**********" at bounding box center [874, 474] width 1233 height 155
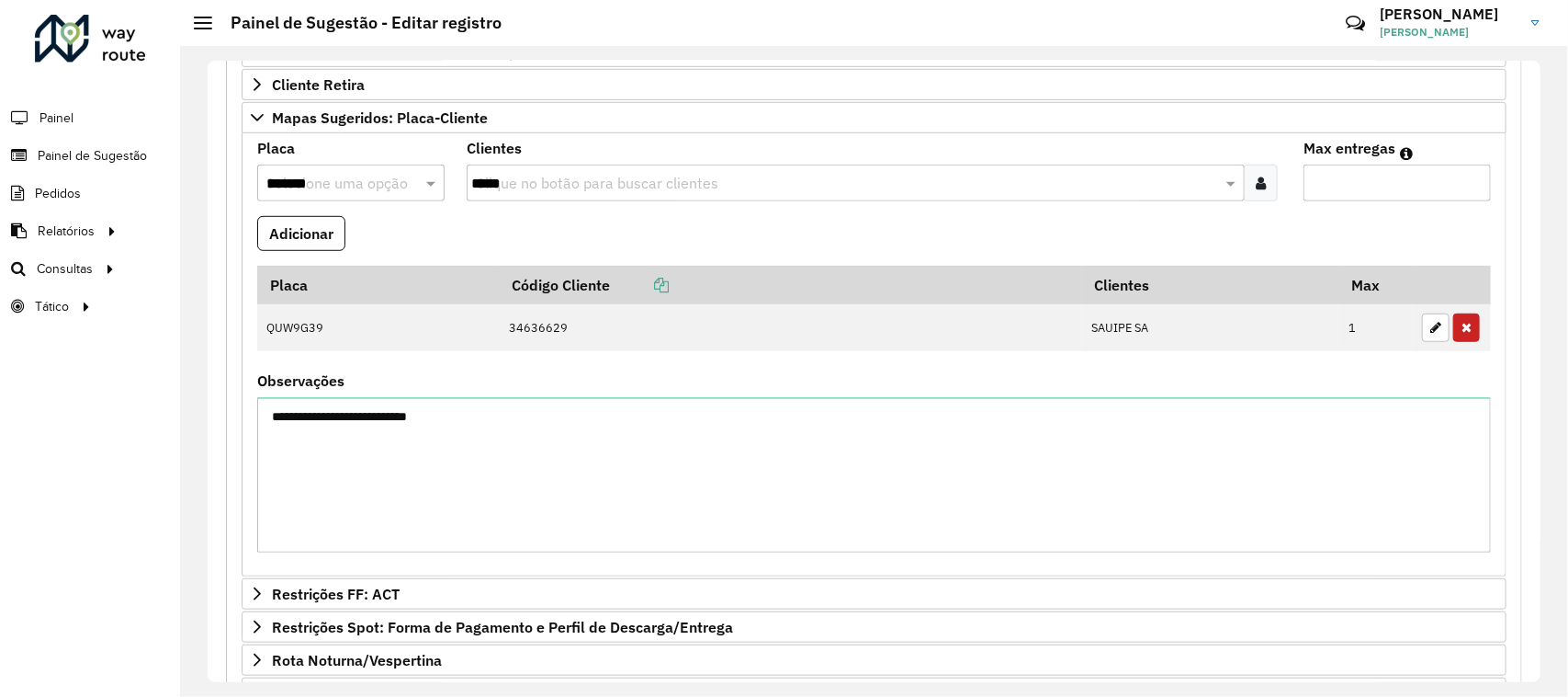
click at [647, 427] on div "**********" at bounding box center [874, 462] width 1233 height 178
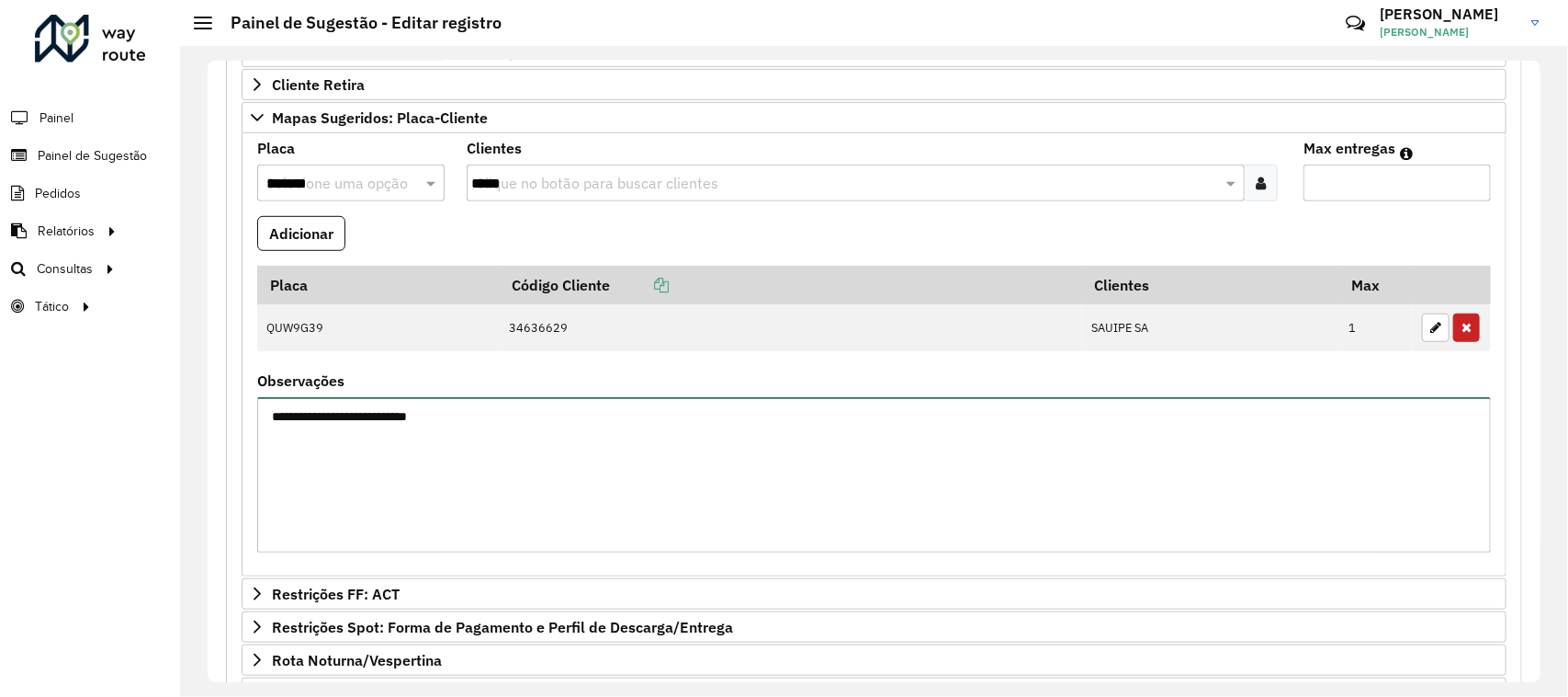
click at [641, 449] on textarea "**********" at bounding box center [874, 474] width 1233 height 155
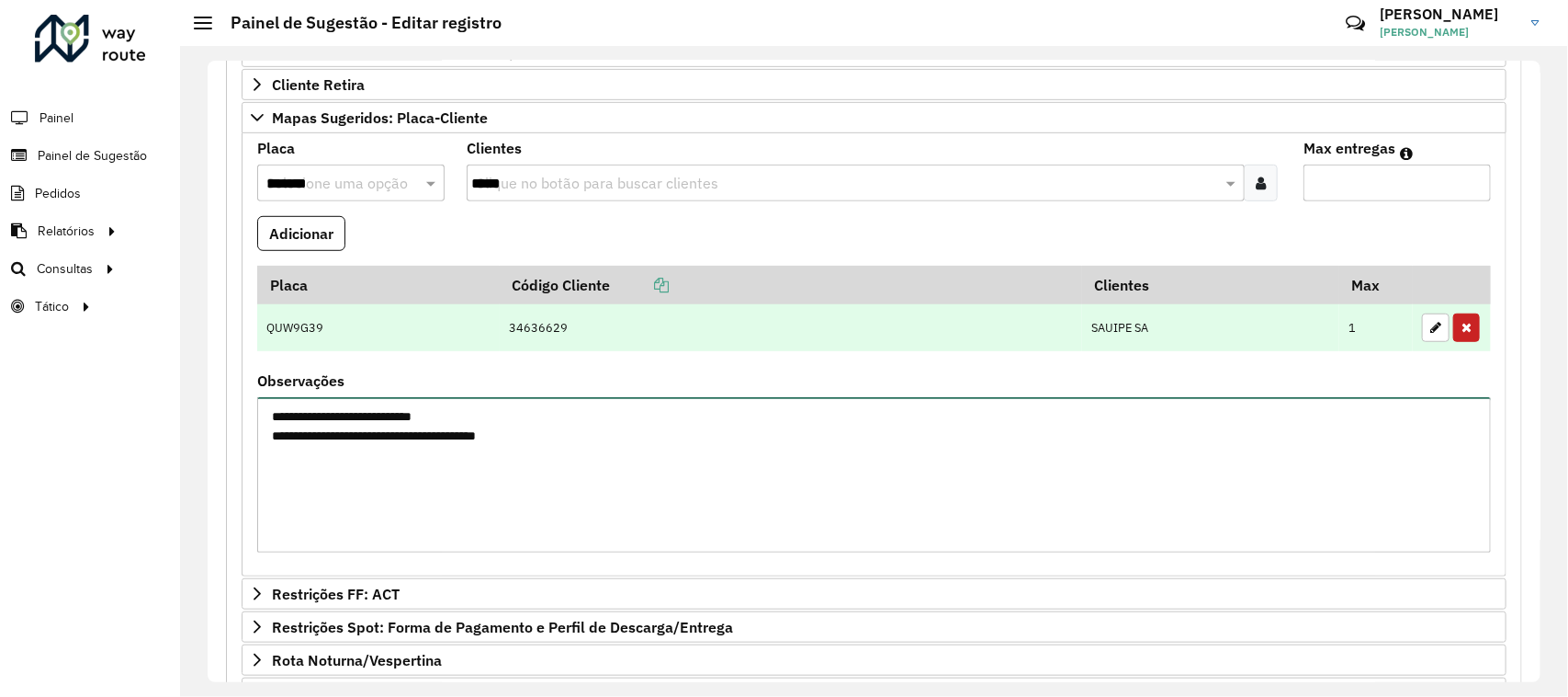
scroll to position [700, 0]
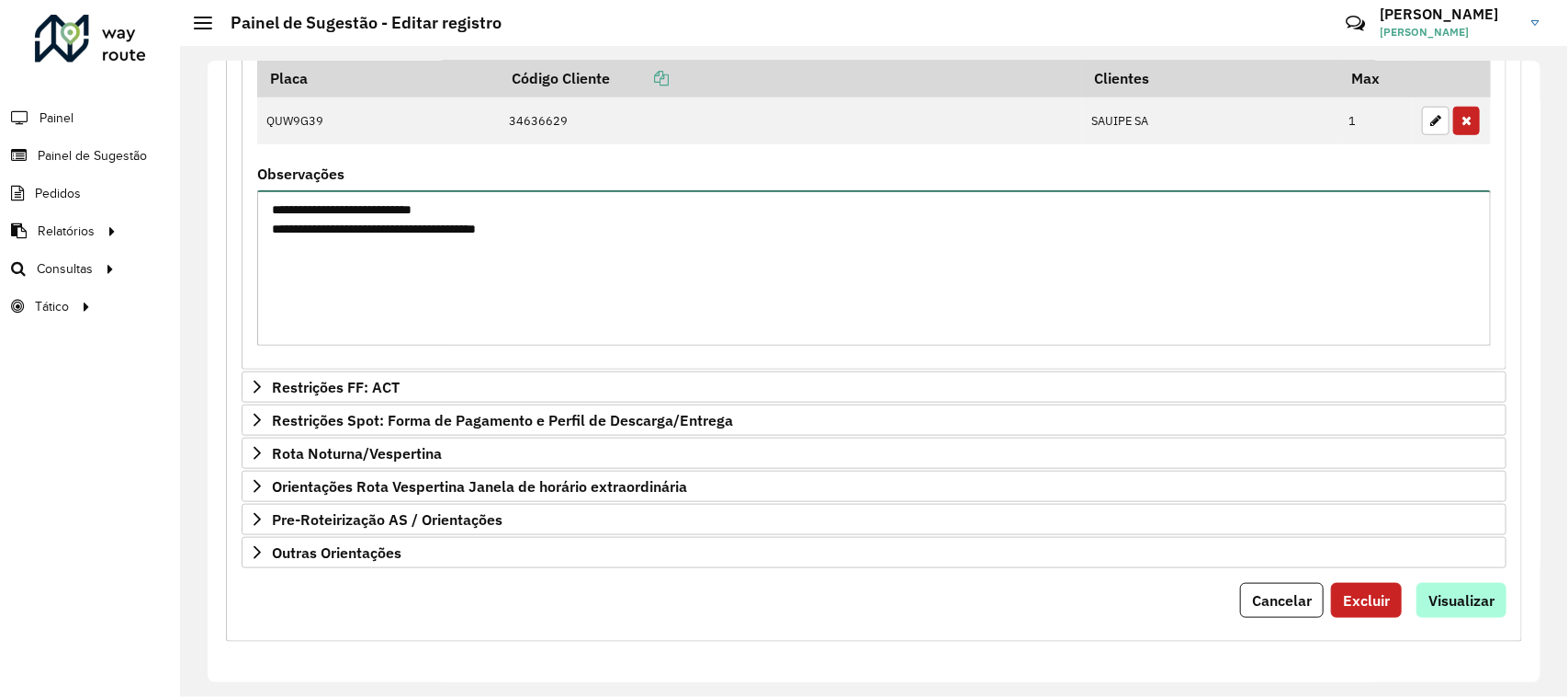
type textarea "**********"
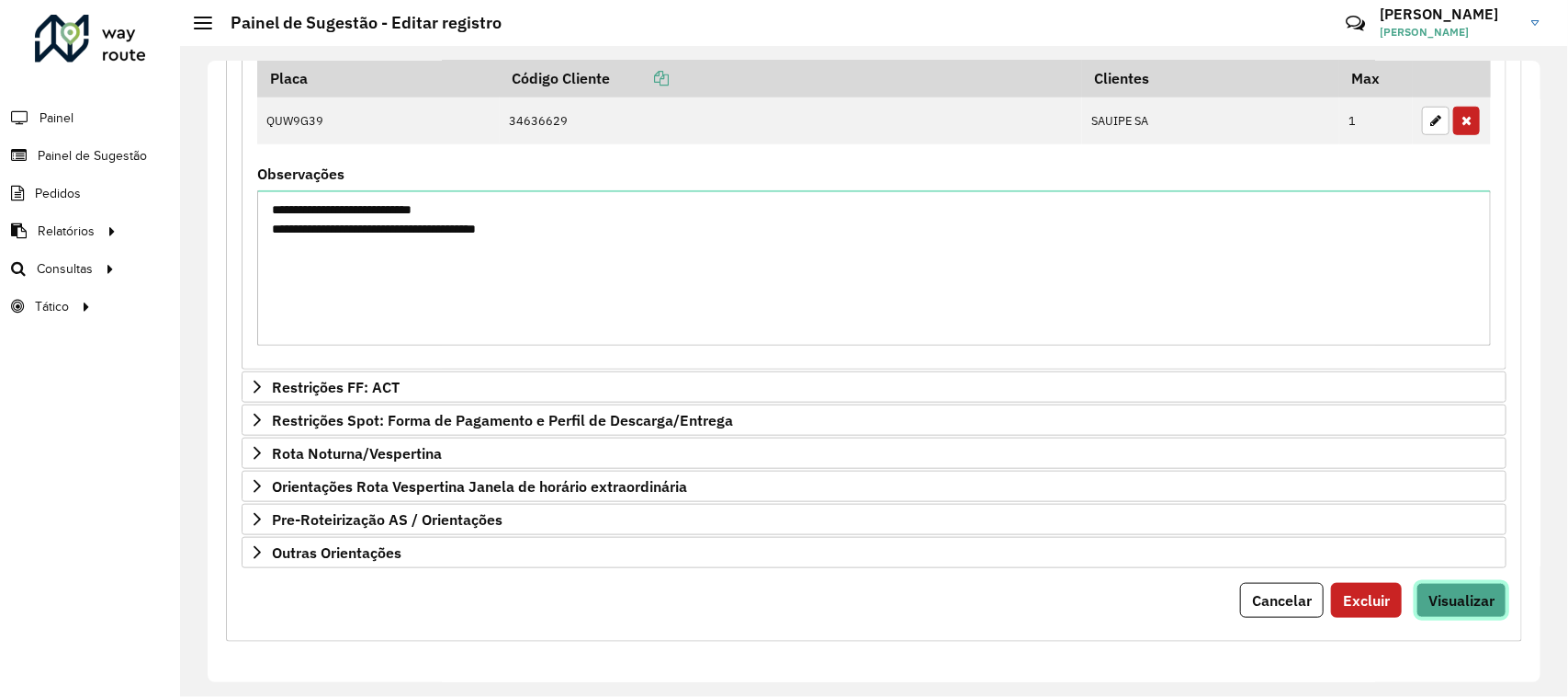
click at [1439, 591] on span "Visualizar" at bounding box center [1462, 599] width 67 height 18
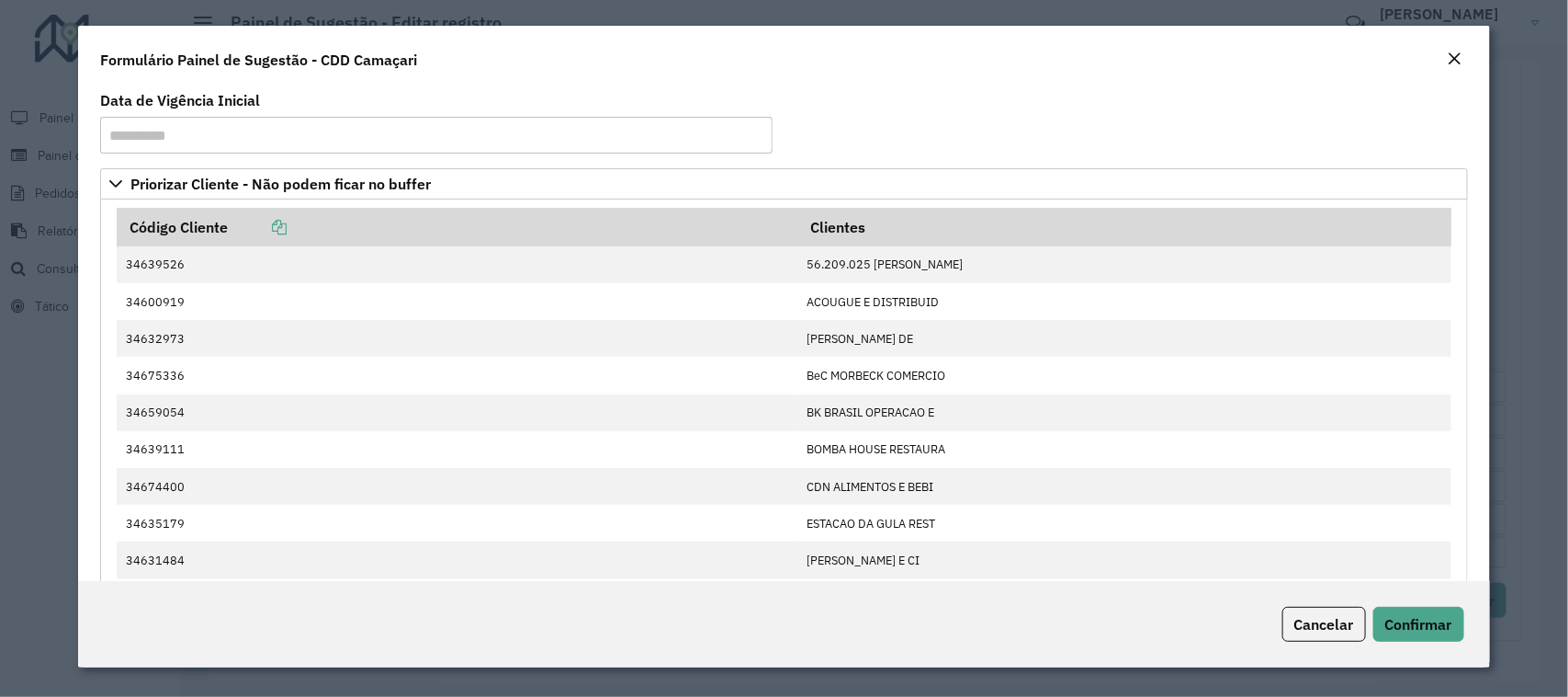
scroll to position [459, 0]
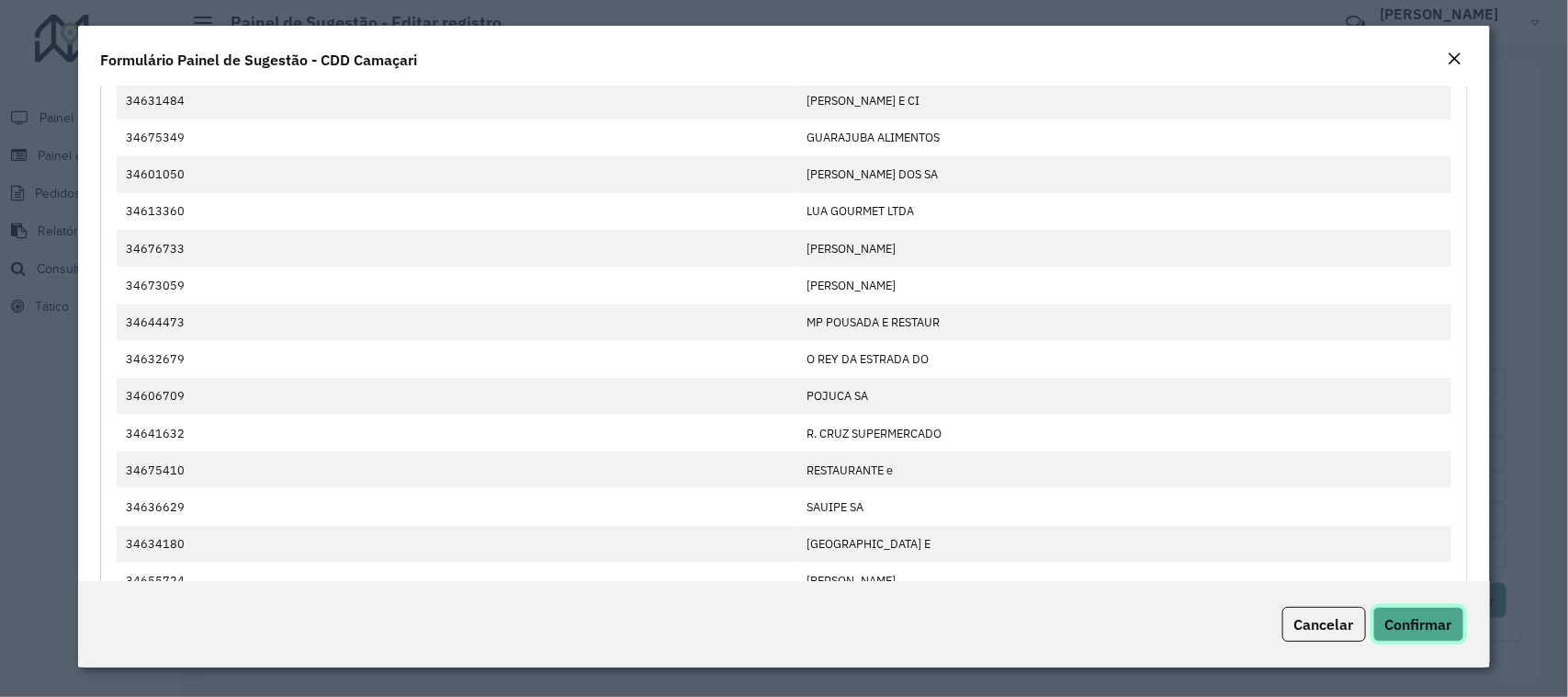
click at [1440, 632] on span "Confirmar" at bounding box center [1418, 624] width 67 height 18
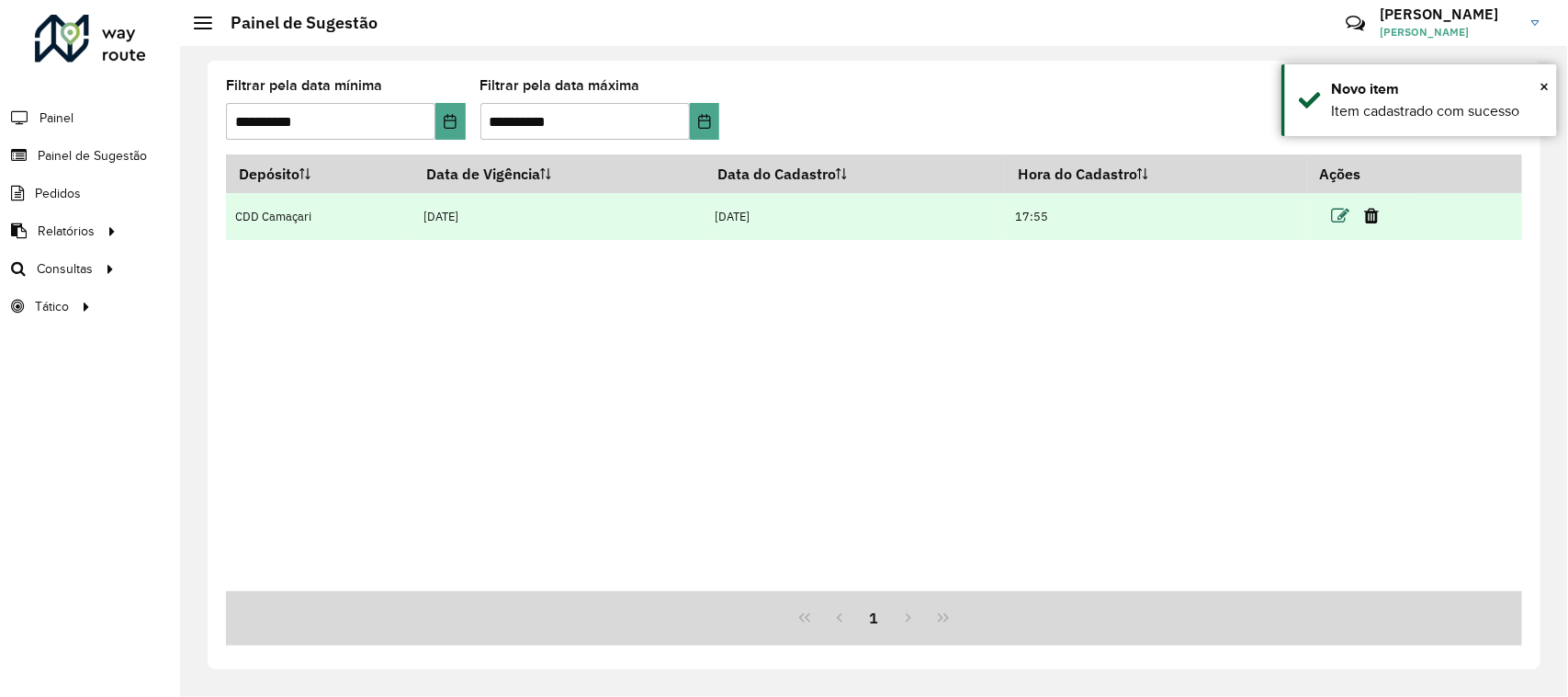
click at [1334, 223] on td at bounding box center [1363, 216] width 110 height 46
click at [1348, 217] on icon at bounding box center [1339, 215] width 18 height 18
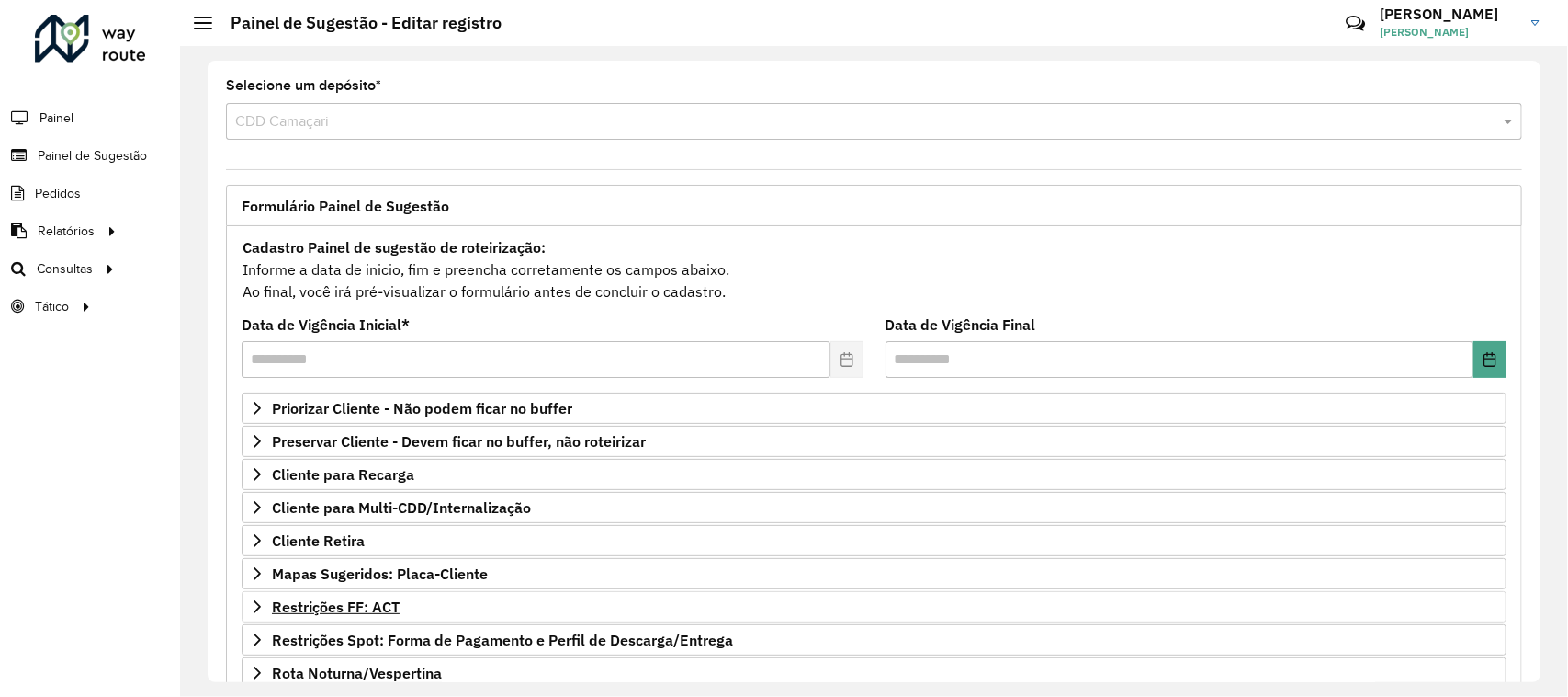
scroll to position [226, 0]
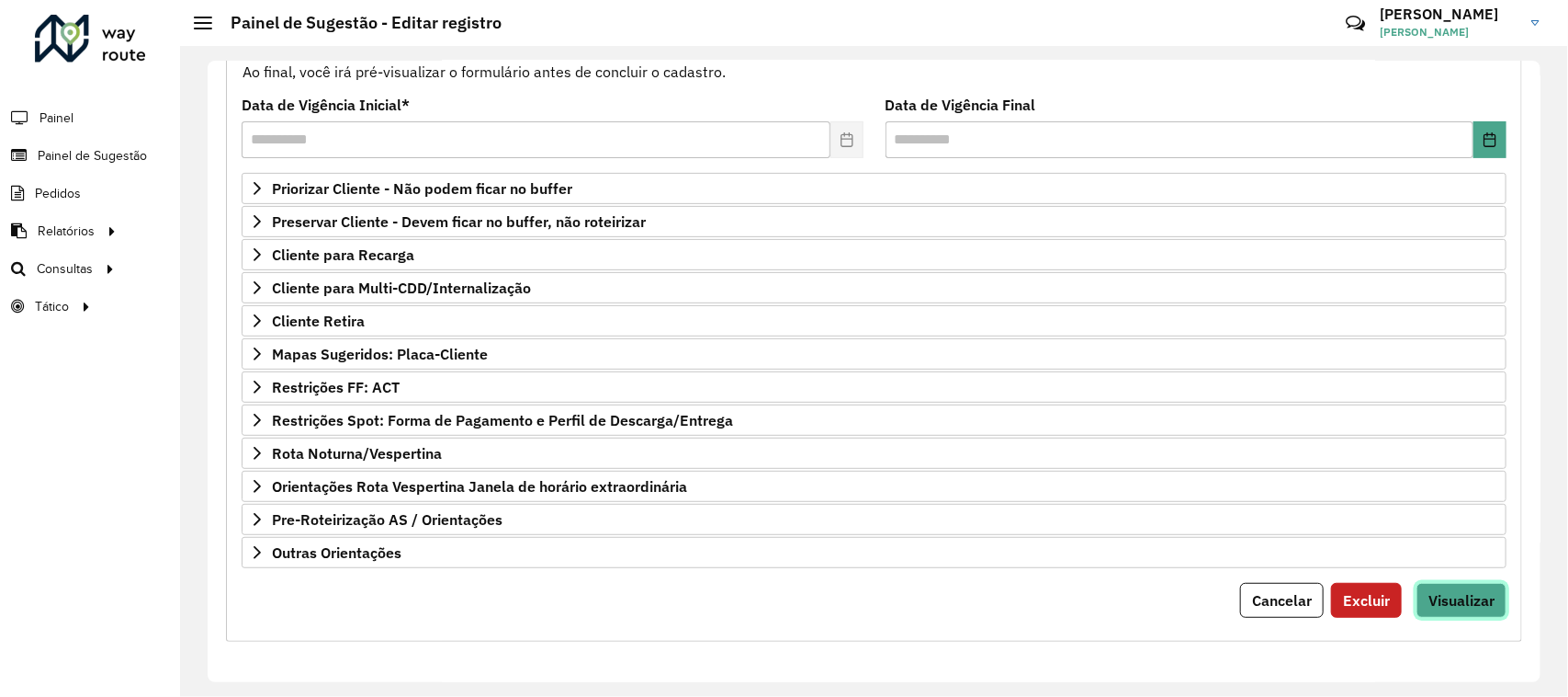
click at [1489, 586] on button "Visualizar" at bounding box center [1461, 600] width 90 height 35
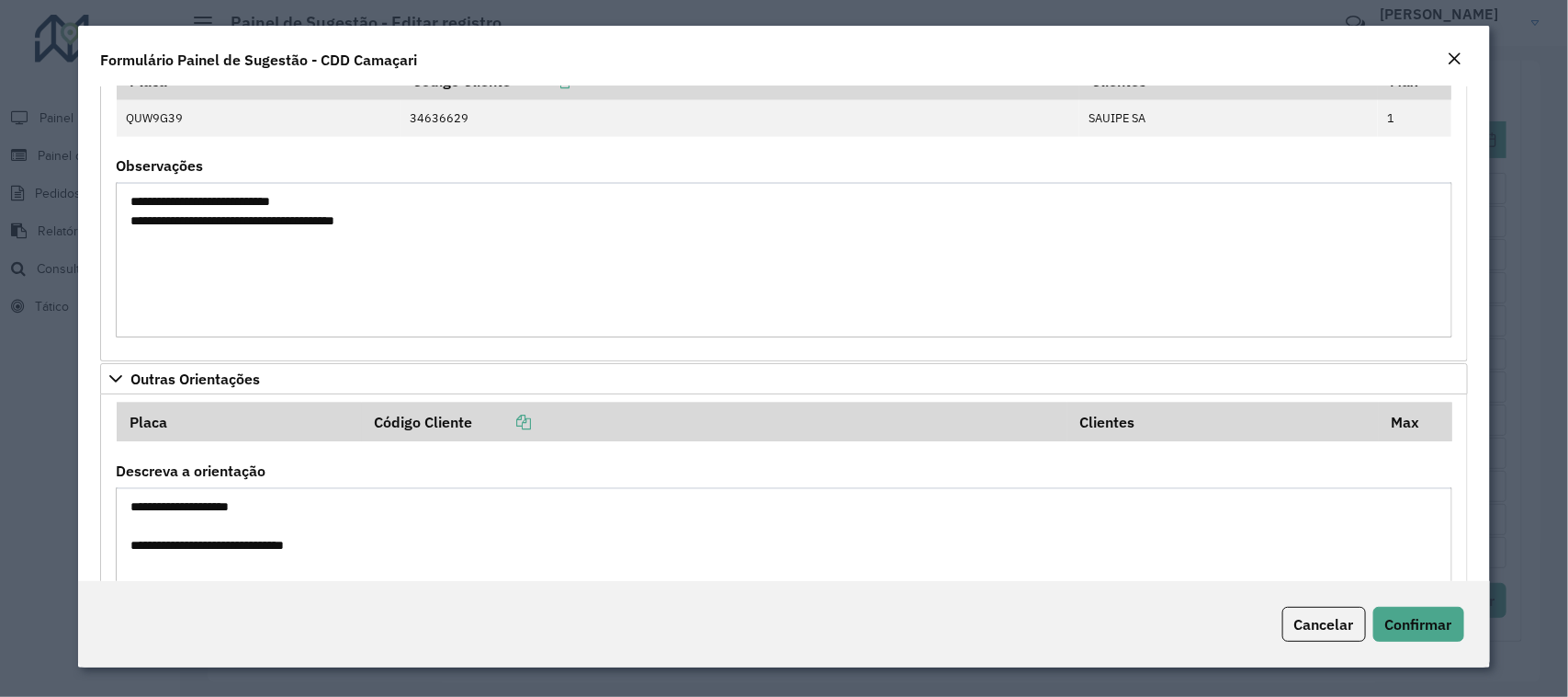
scroll to position [1380, 0]
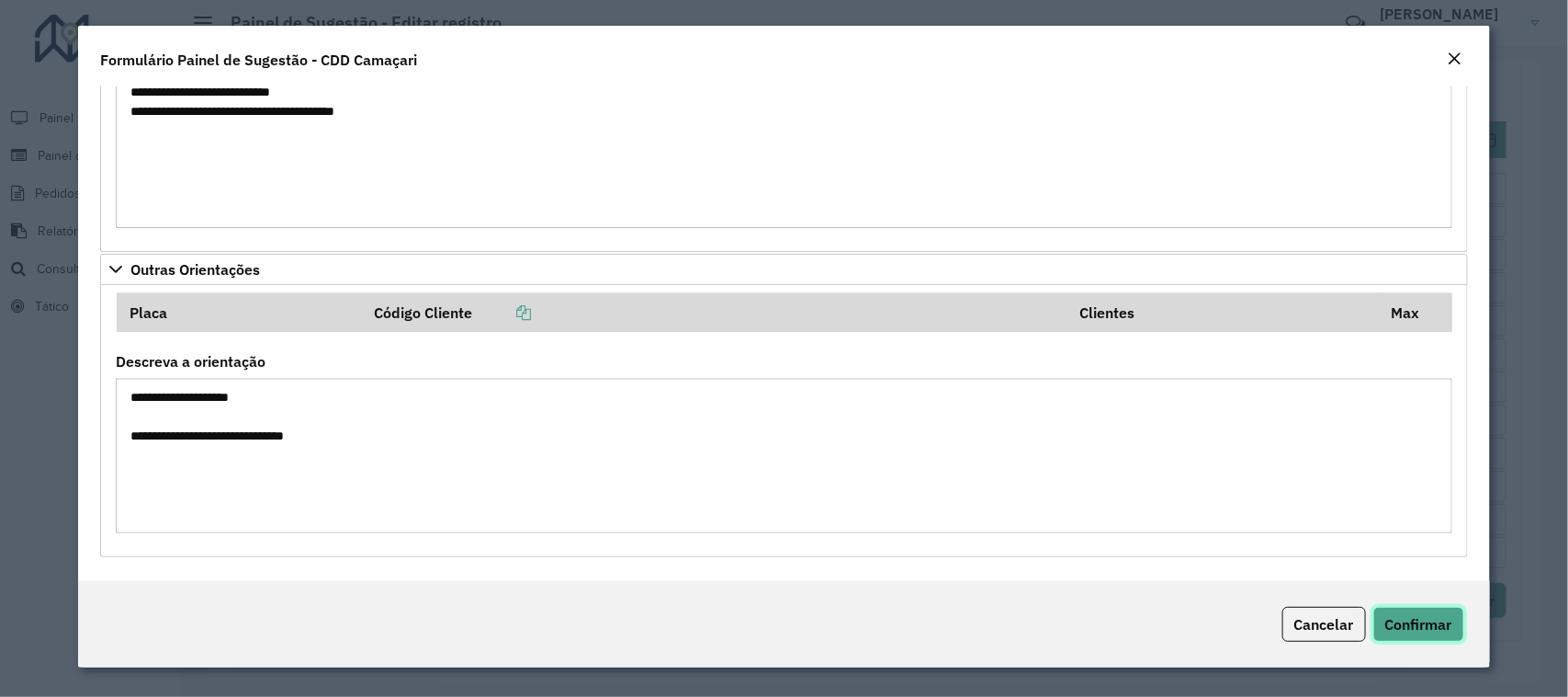
click at [1440, 629] on span "Confirmar" at bounding box center [1418, 624] width 67 height 18
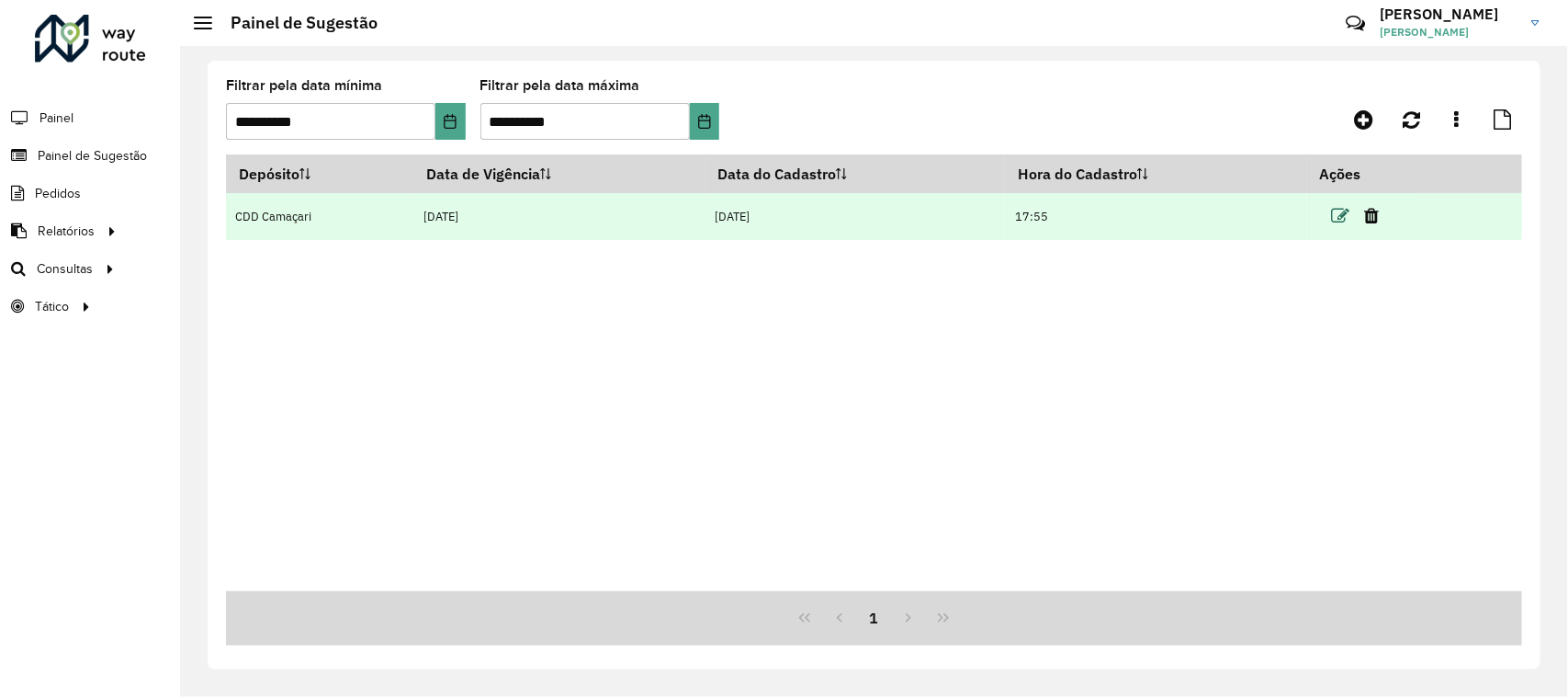
click at [1347, 217] on icon at bounding box center [1339, 215] width 18 height 18
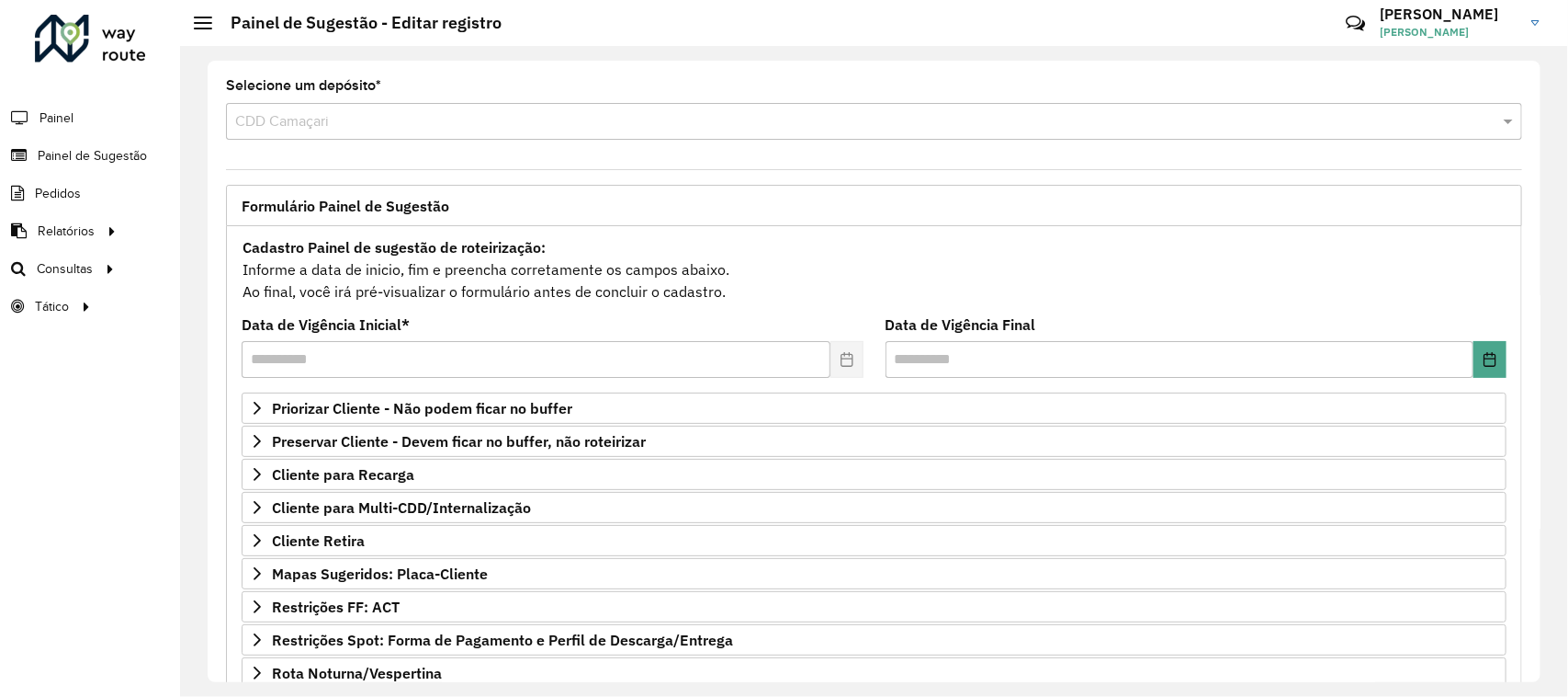
scroll to position [226, 0]
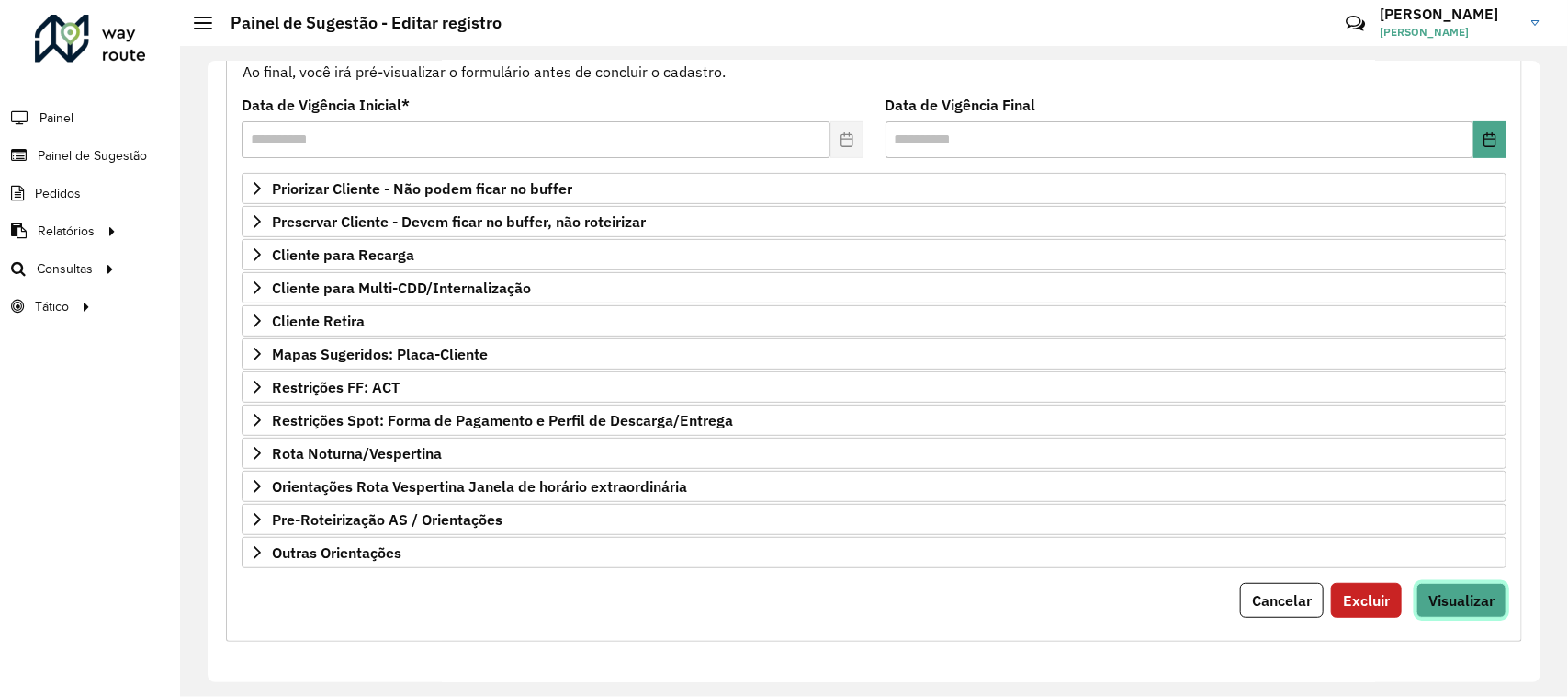
click at [1470, 597] on span "Visualizar" at bounding box center [1462, 599] width 67 height 18
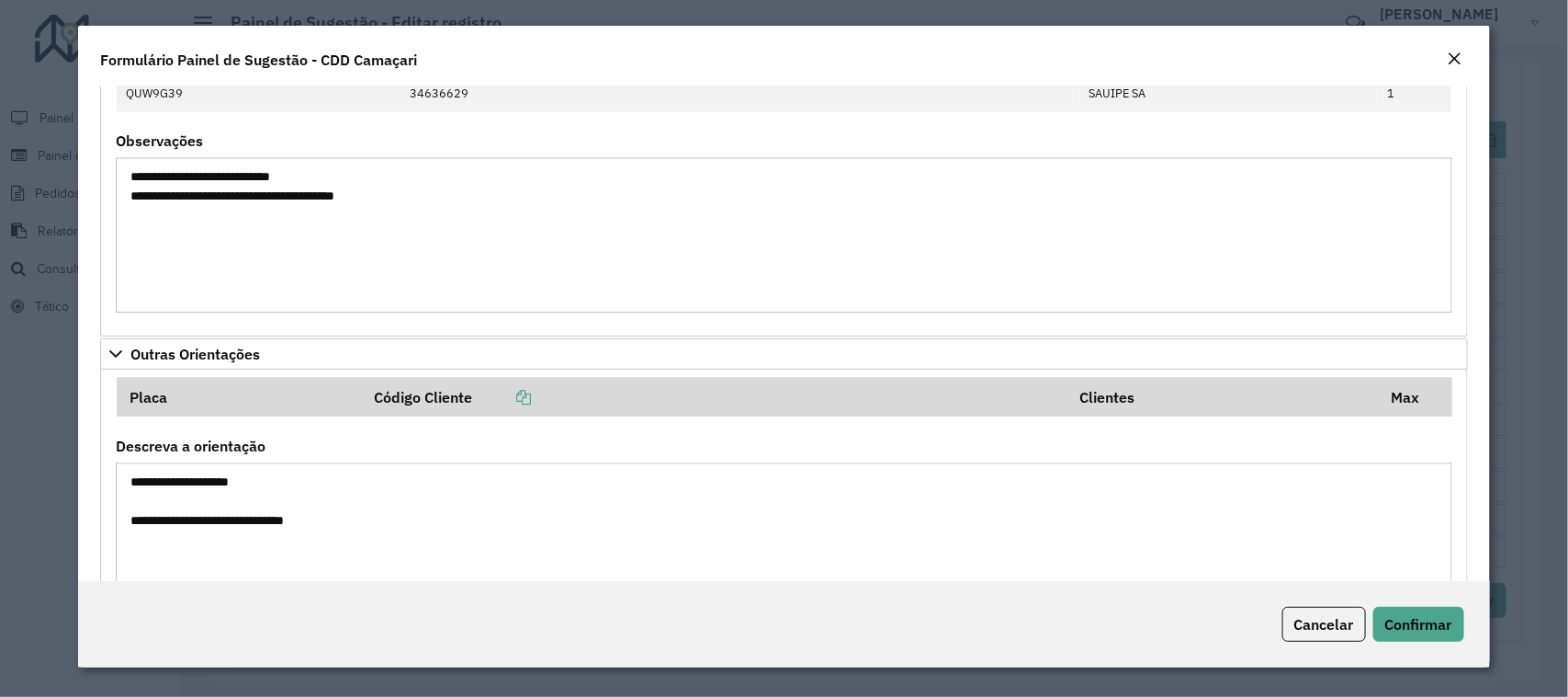
scroll to position [1380, 0]
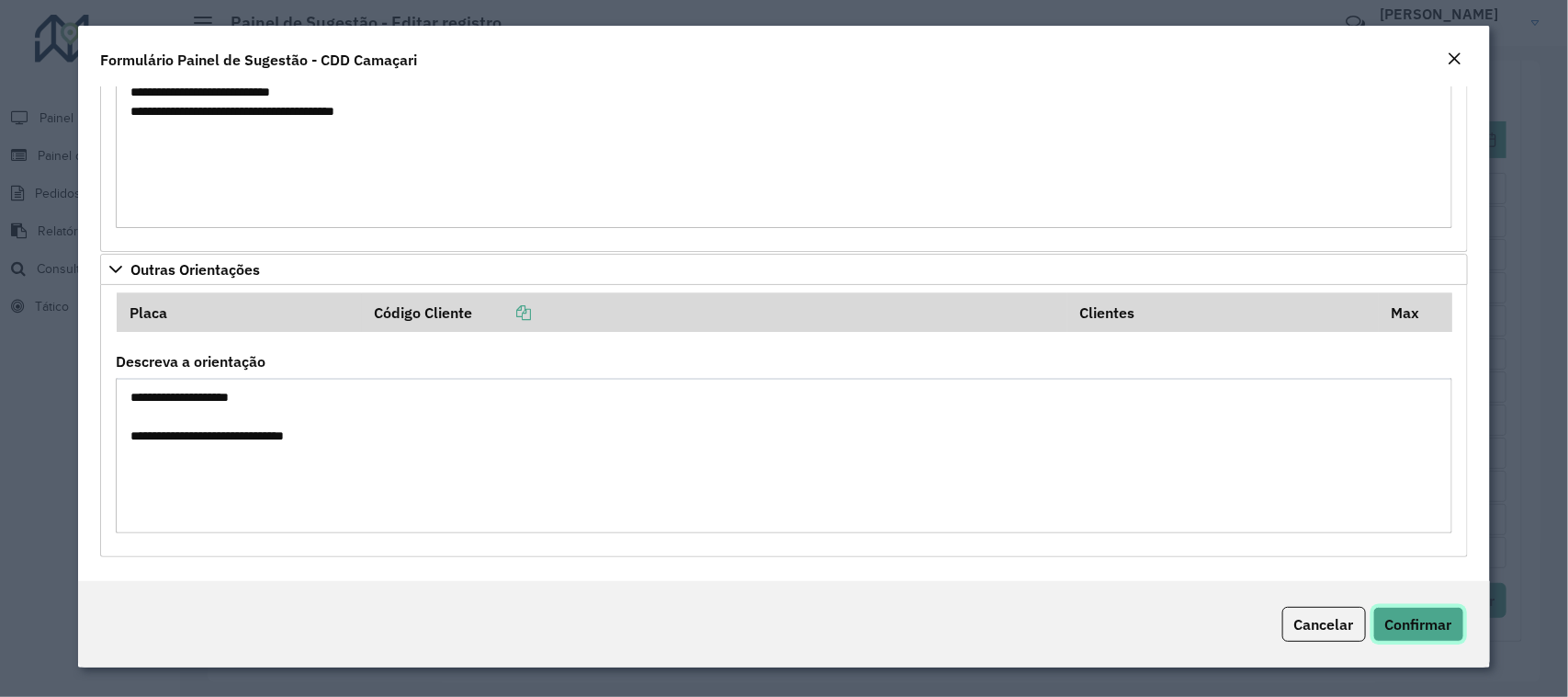
click at [1425, 628] on span "Confirmar" at bounding box center [1418, 624] width 67 height 18
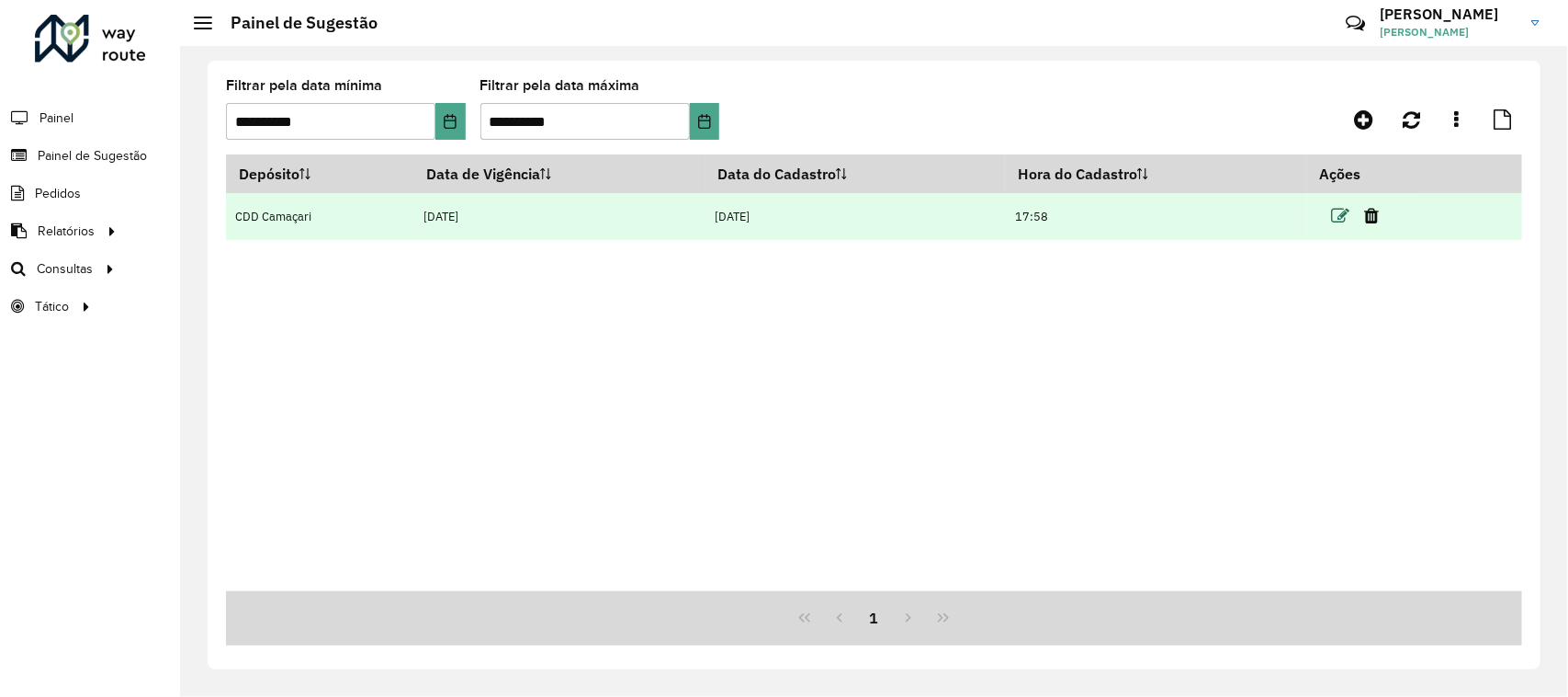
click at [1344, 213] on icon at bounding box center [1339, 215] width 18 height 18
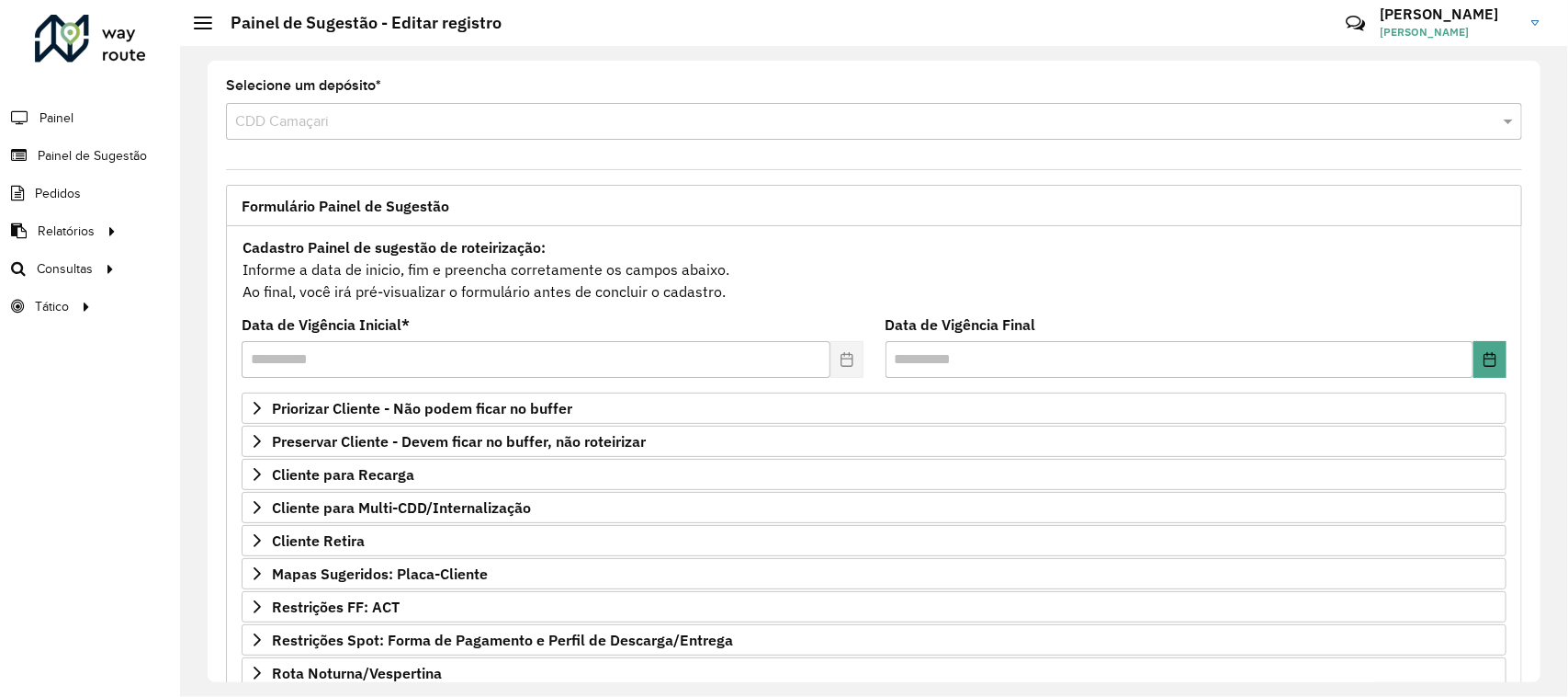
scroll to position [226, 0]
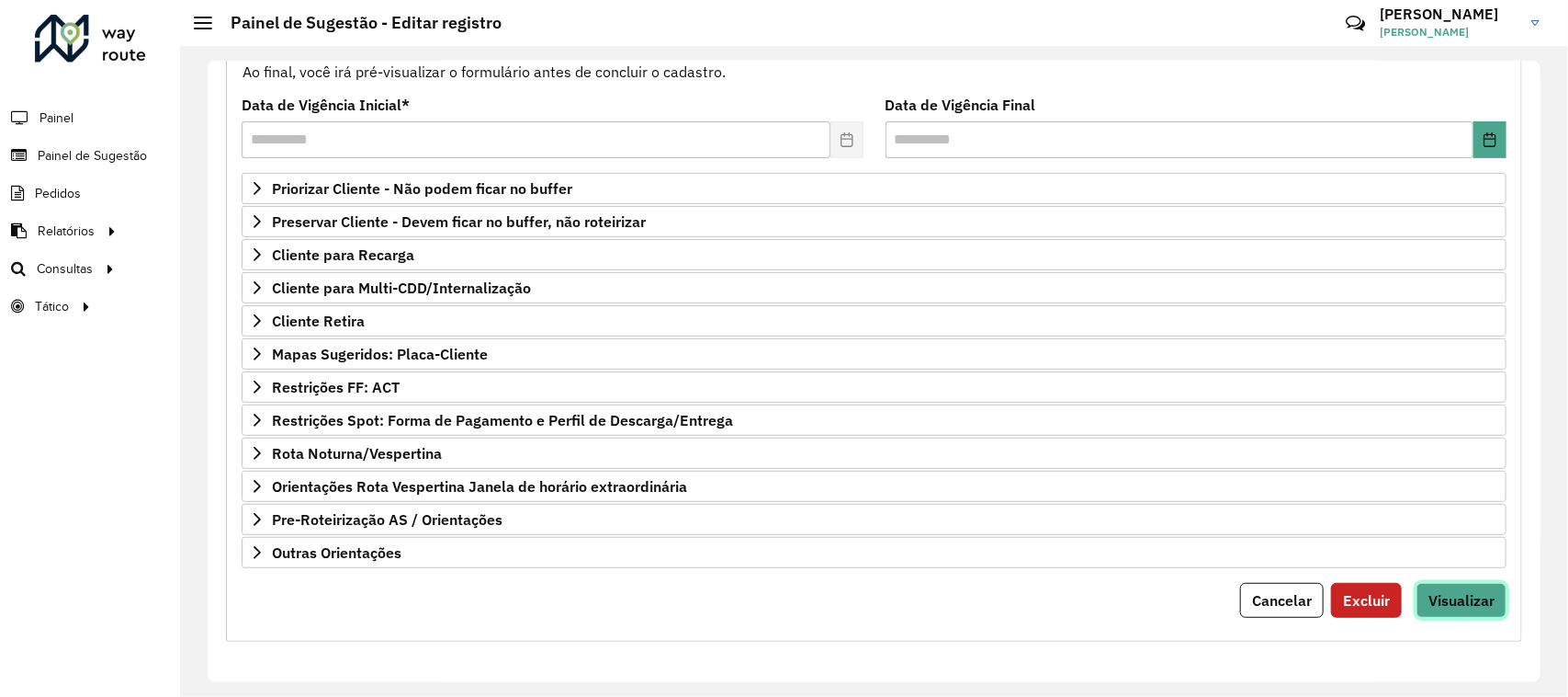
click at [1439, 602] on span "Visualizar" at bounding box center [1462, 599] width 67 height 18
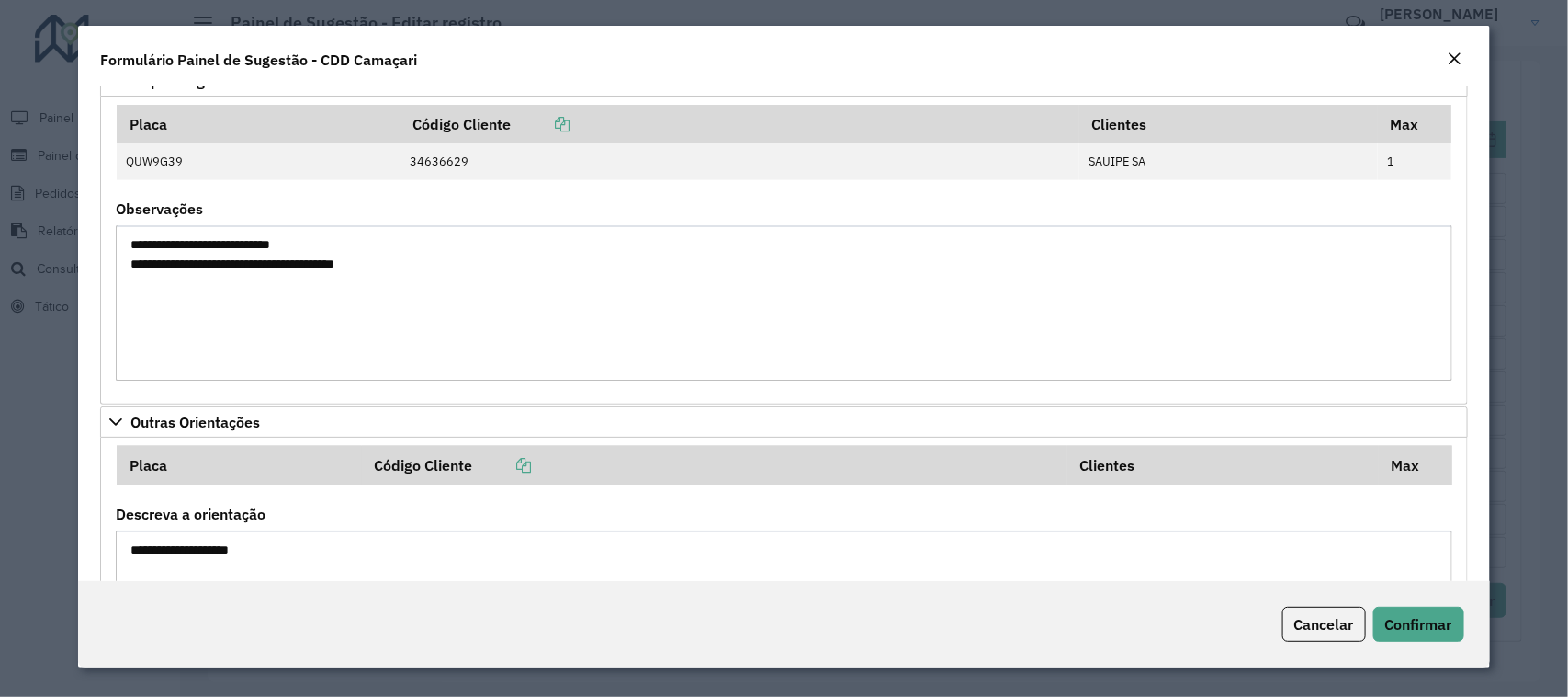
scroll to position [1380, 0]
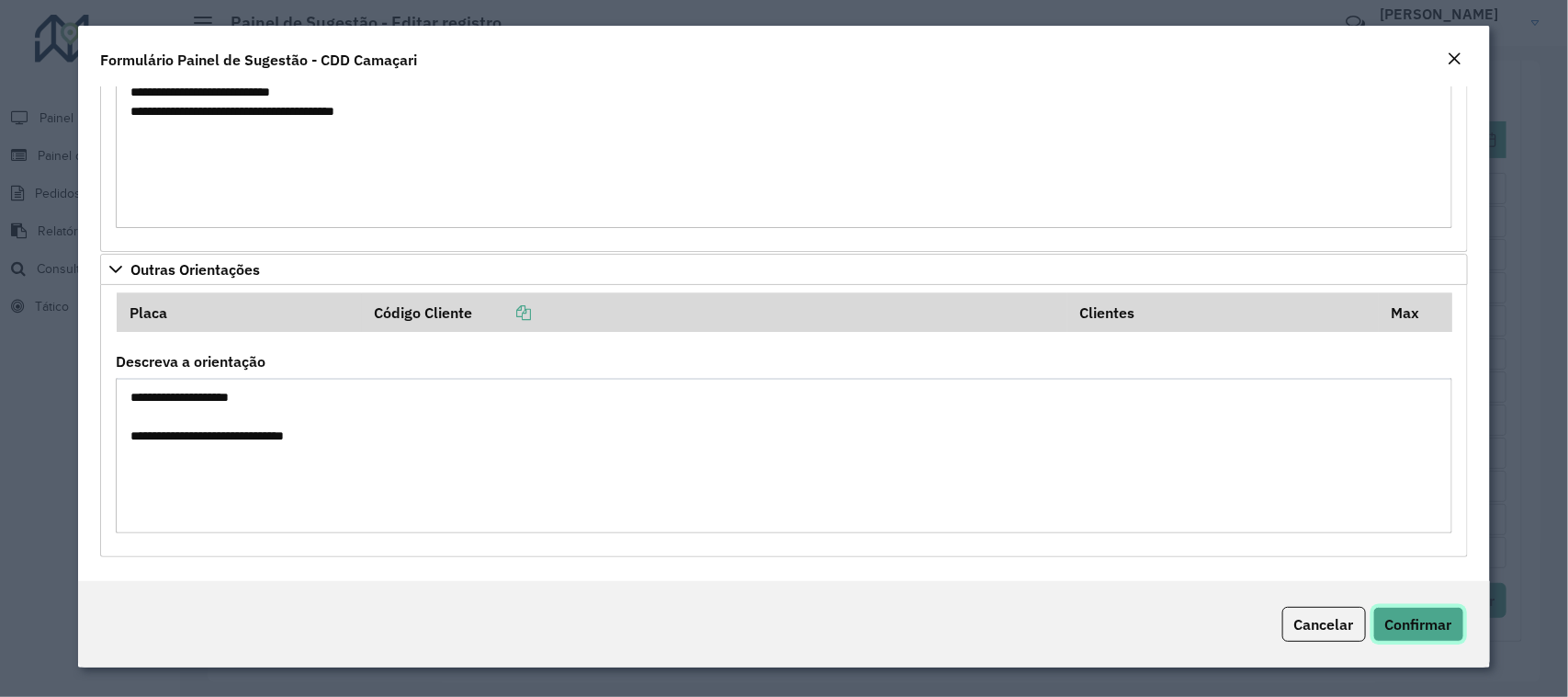
click at [1396, 613] on button "Confirmar" at bounding box center [1419, 624] width 91 height 35
